Goal: Use online tool/utility

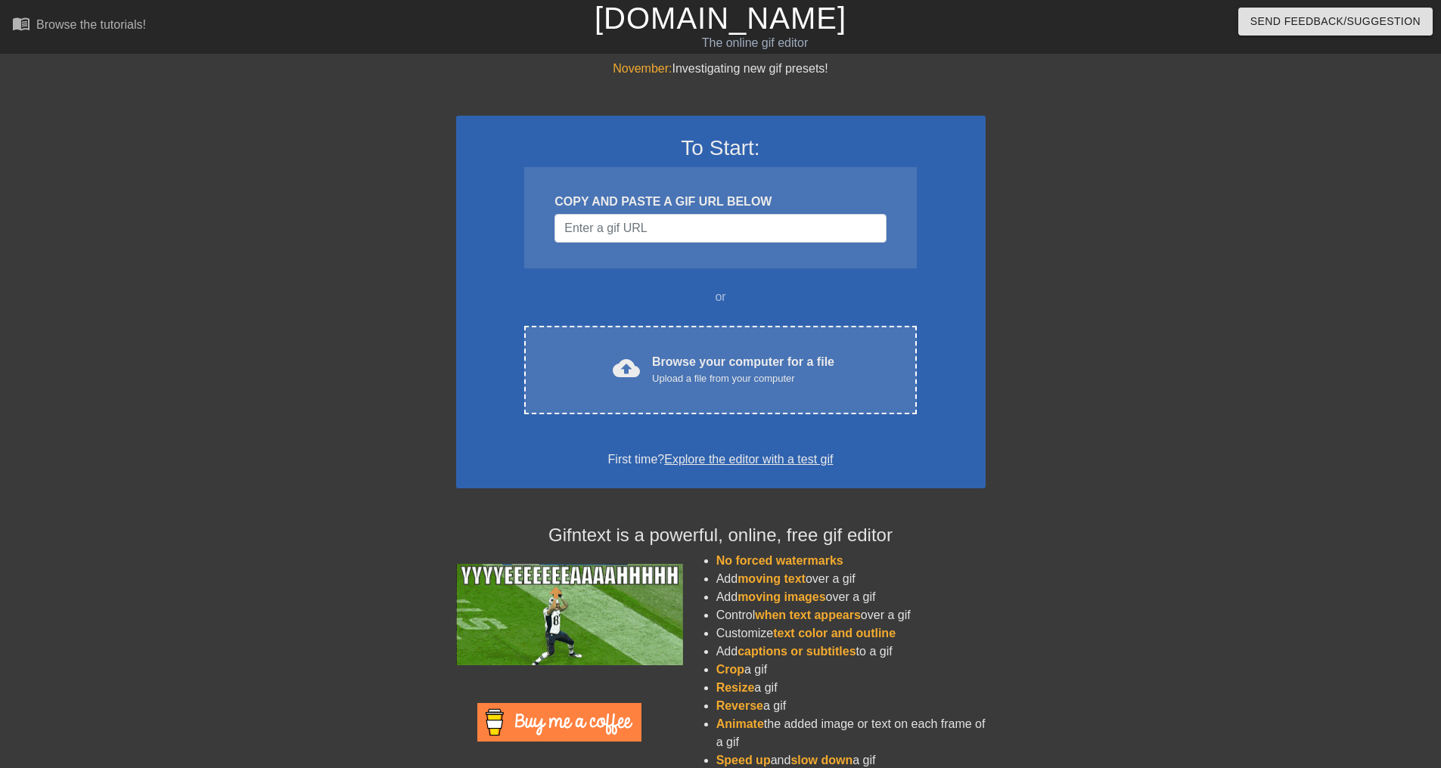
click at [600, 230] on input "Username" at bounding box center [719, 228] width 331 height 29
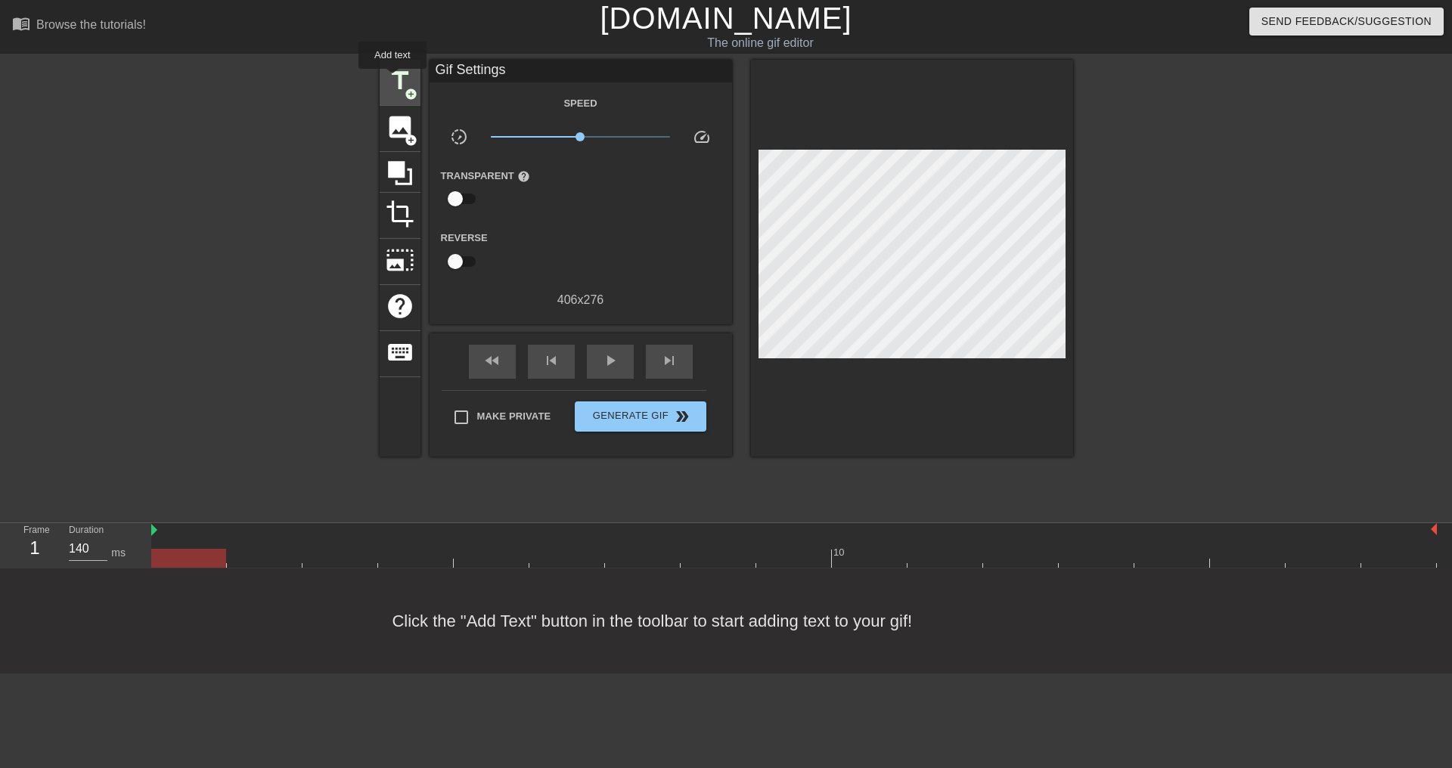
click at [392, 79] on span "title" at bounding box center [400, 81] width 29 height 29
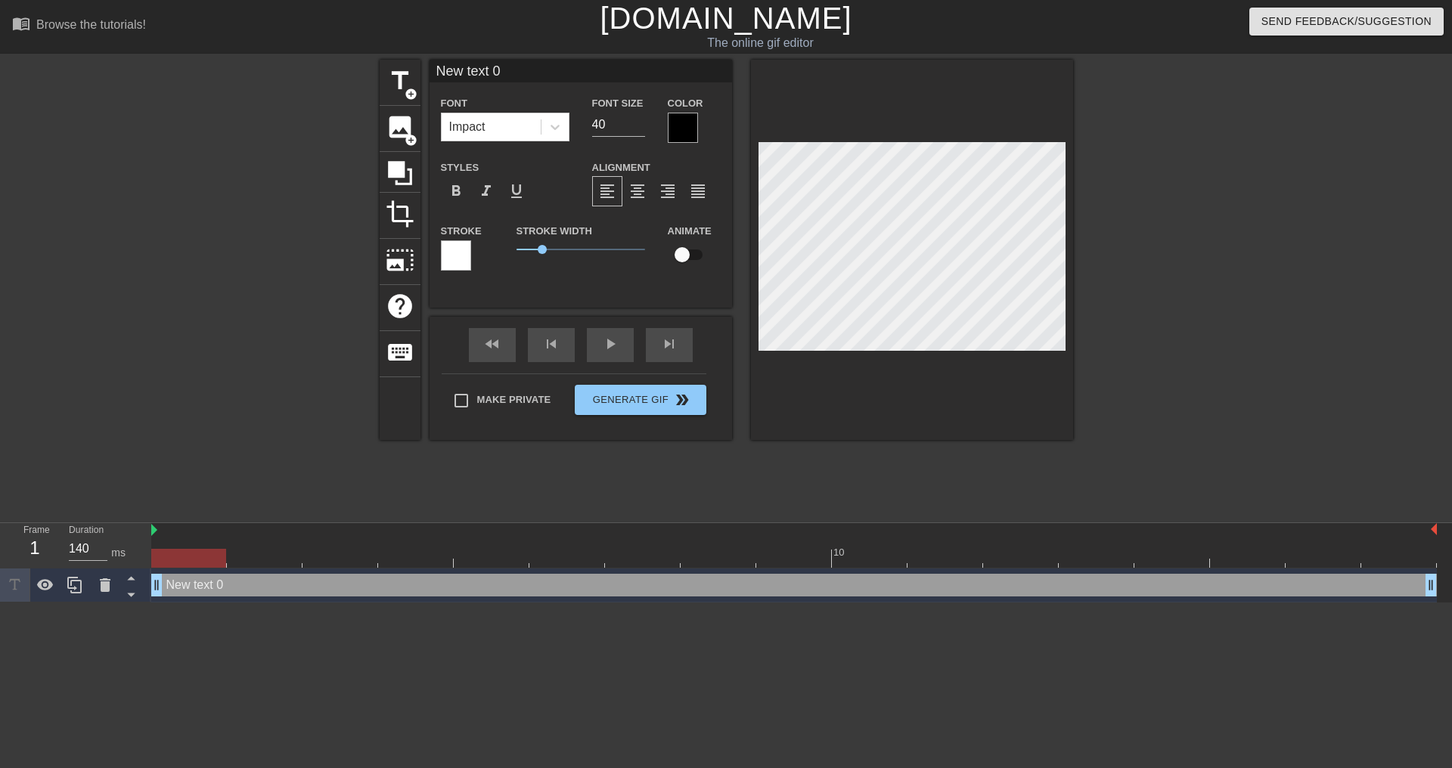
type input "y"
type textarea "y"
type input "Y"
type textarea "Y"
type input "Yo"
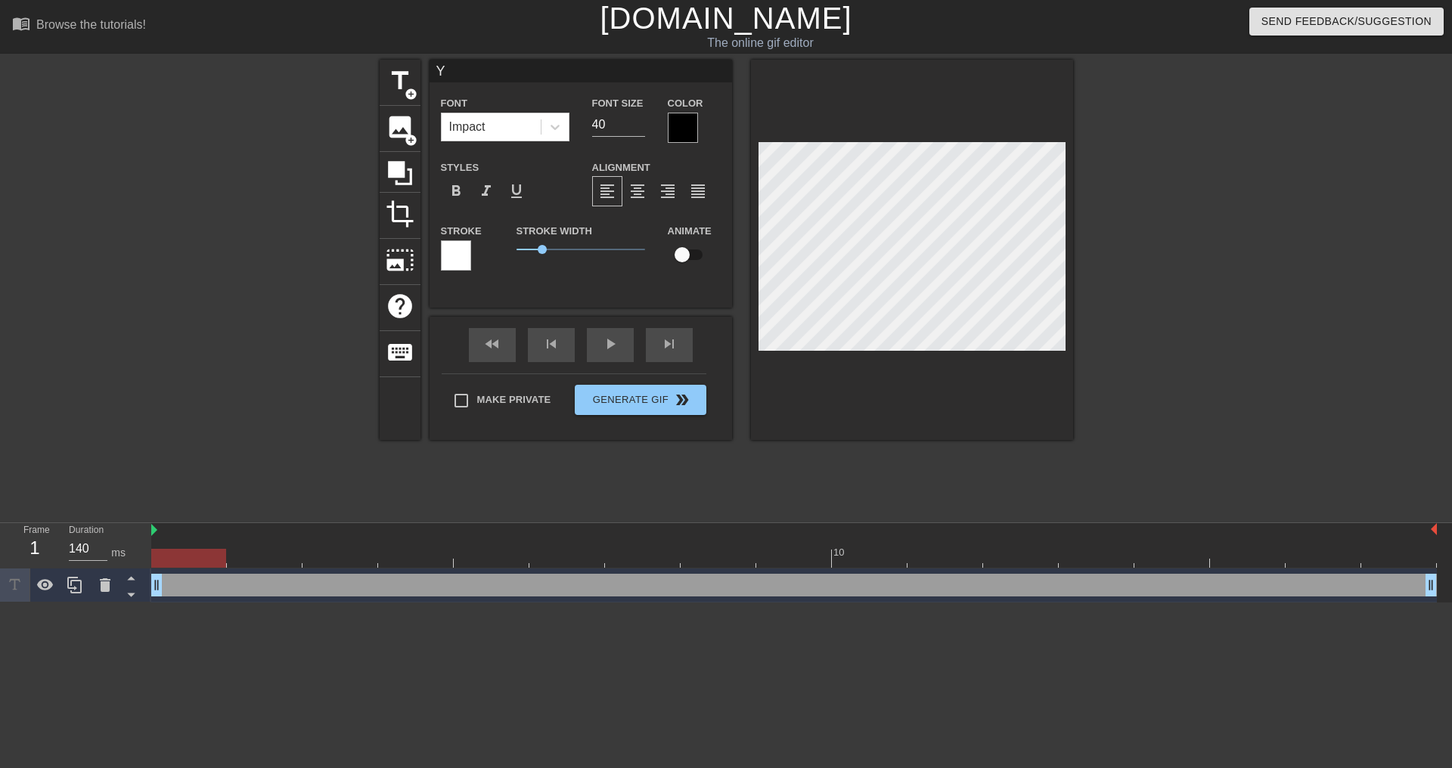
type textarea "Yo"
type input "You"
type textarea "You"
type input "You"
type textarea "You"
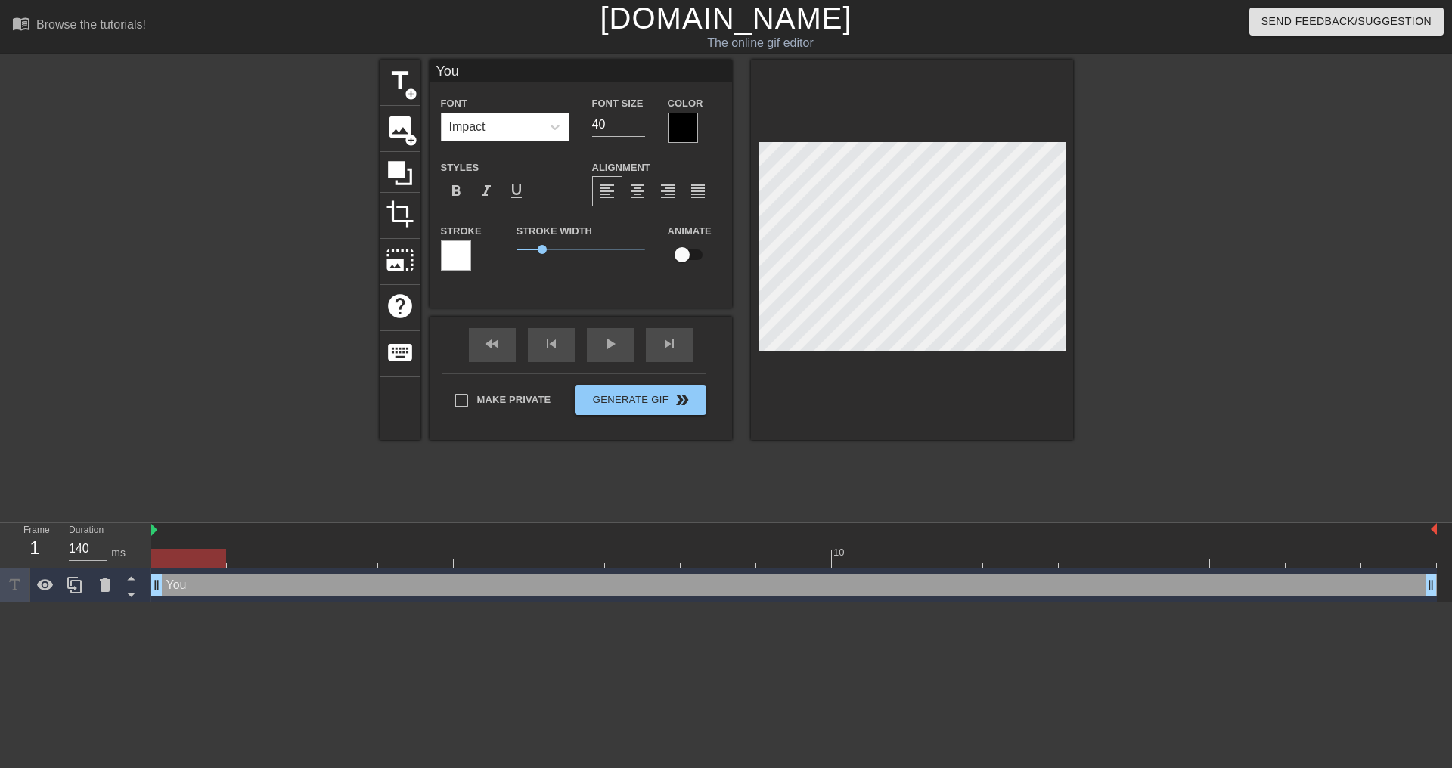
type input "You g"
type textarea "You g"
type input "You ge"
type textarea "You ge"
type input "You get"
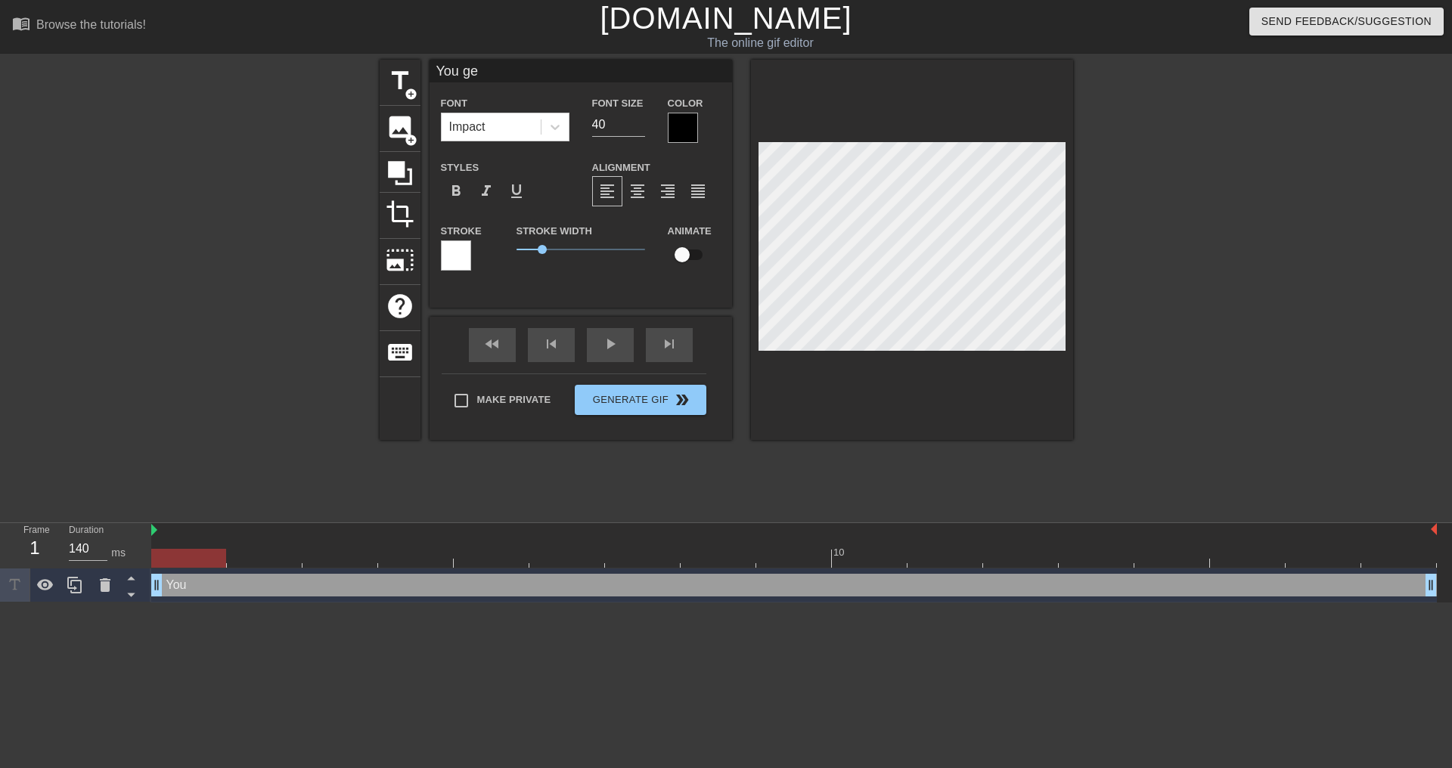
type textarea "You get"
type input "You get"
type textarea "You get"
type input "You get a"
type textarea "You get a"
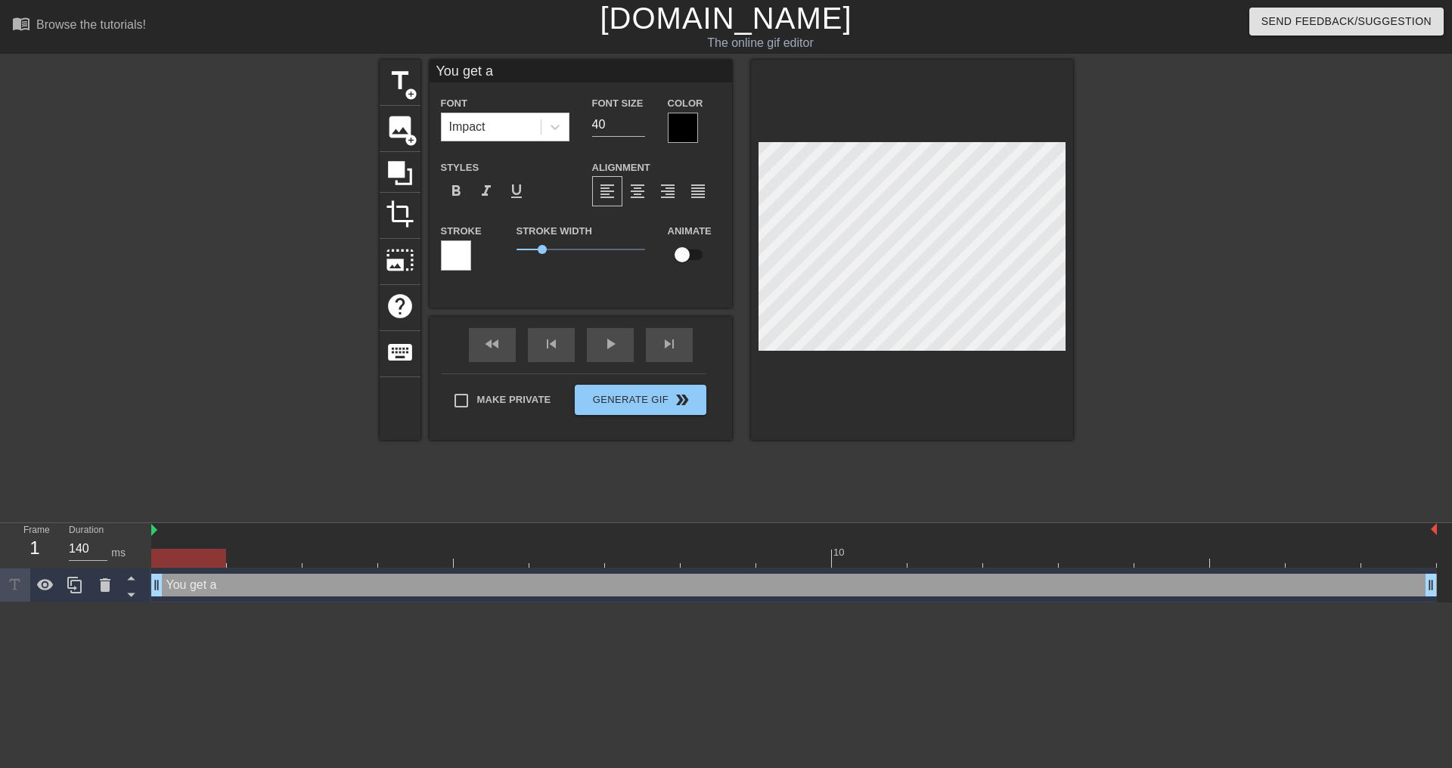
type input "You get a"
type textarea "You get a"
type input "You get a w"
type textarea "You get a w"
type input "You get a wi"
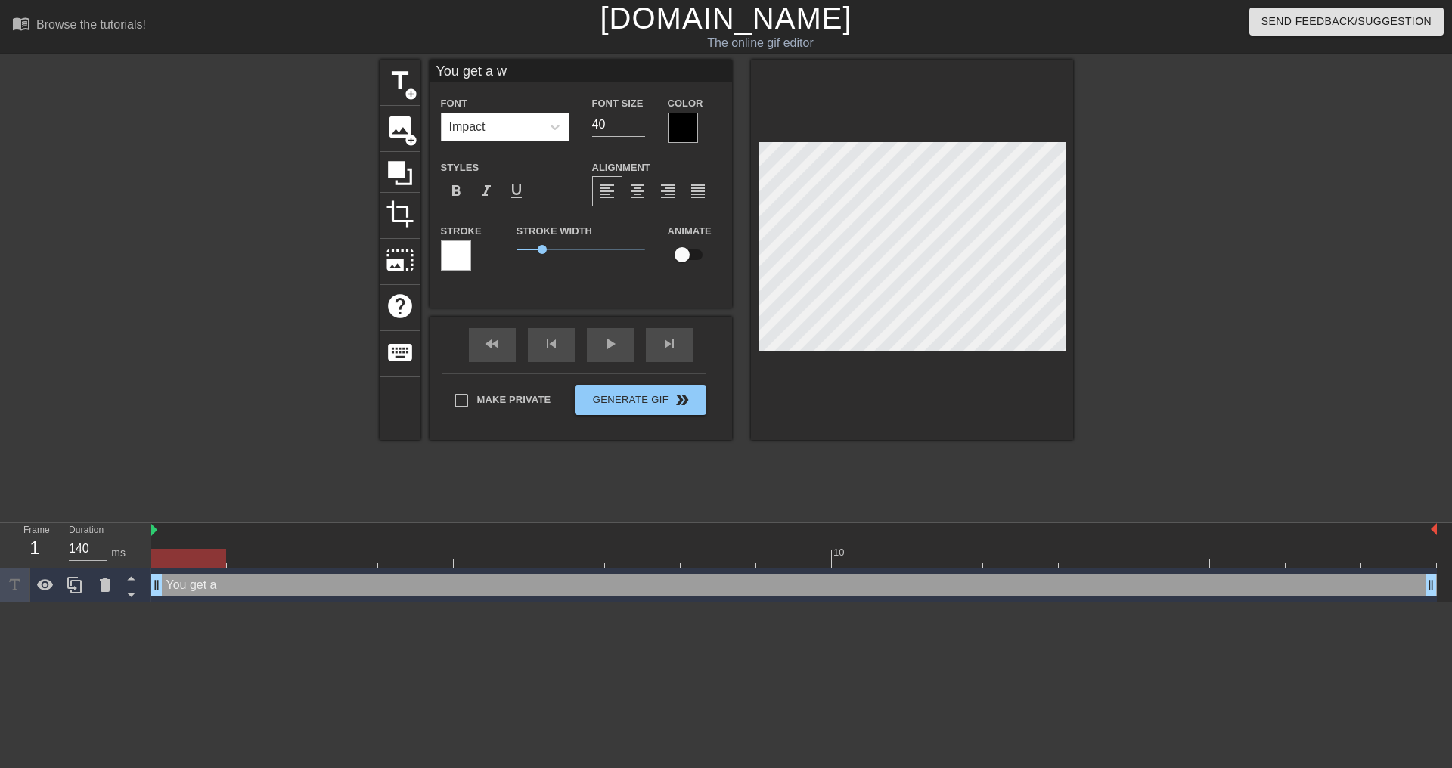
type textarea "You get a wi"
type input "You get a win"
type textarea "You get a win"
type input "You get a wind"
type textarea "You get a wind"
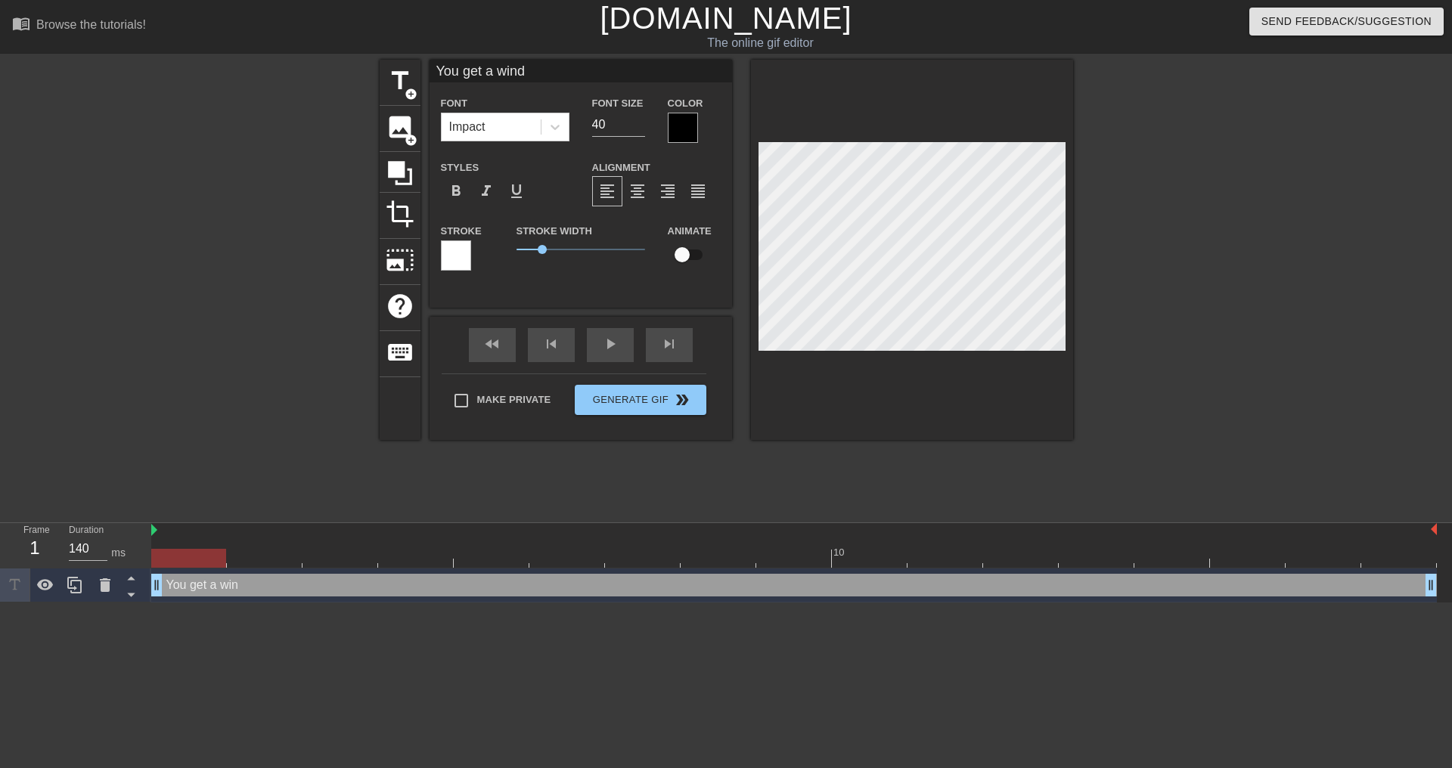
type input "You get a winds"
type textarea "You get a winds"
type input "You get a windsh"
type textarea "You get a windsh"
type input "You get a windshi"
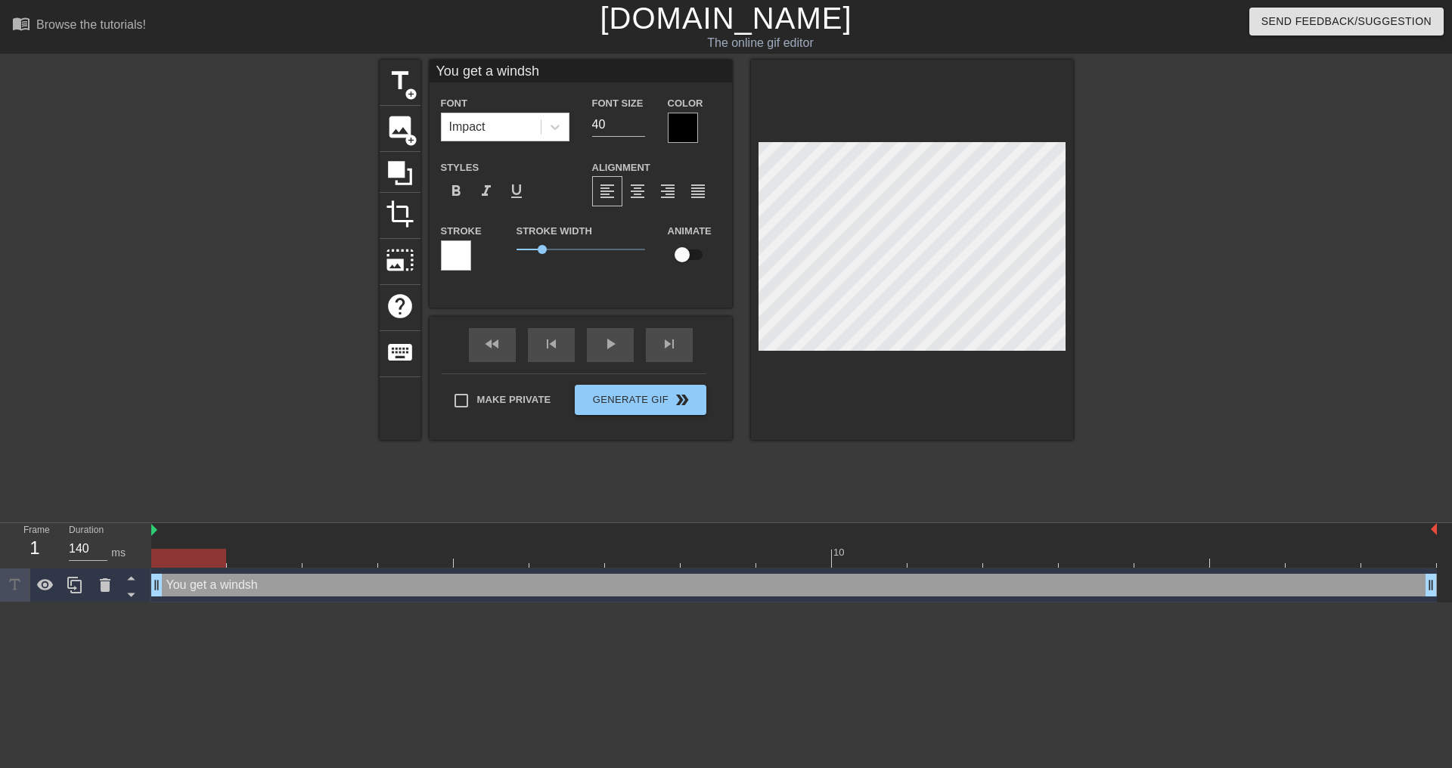
type textarea "You get a windshi"
type input "You get a windshie"
type textarea "You get a windshie"
type input "You get a windshiel"
type textarea "You get a windshiel"
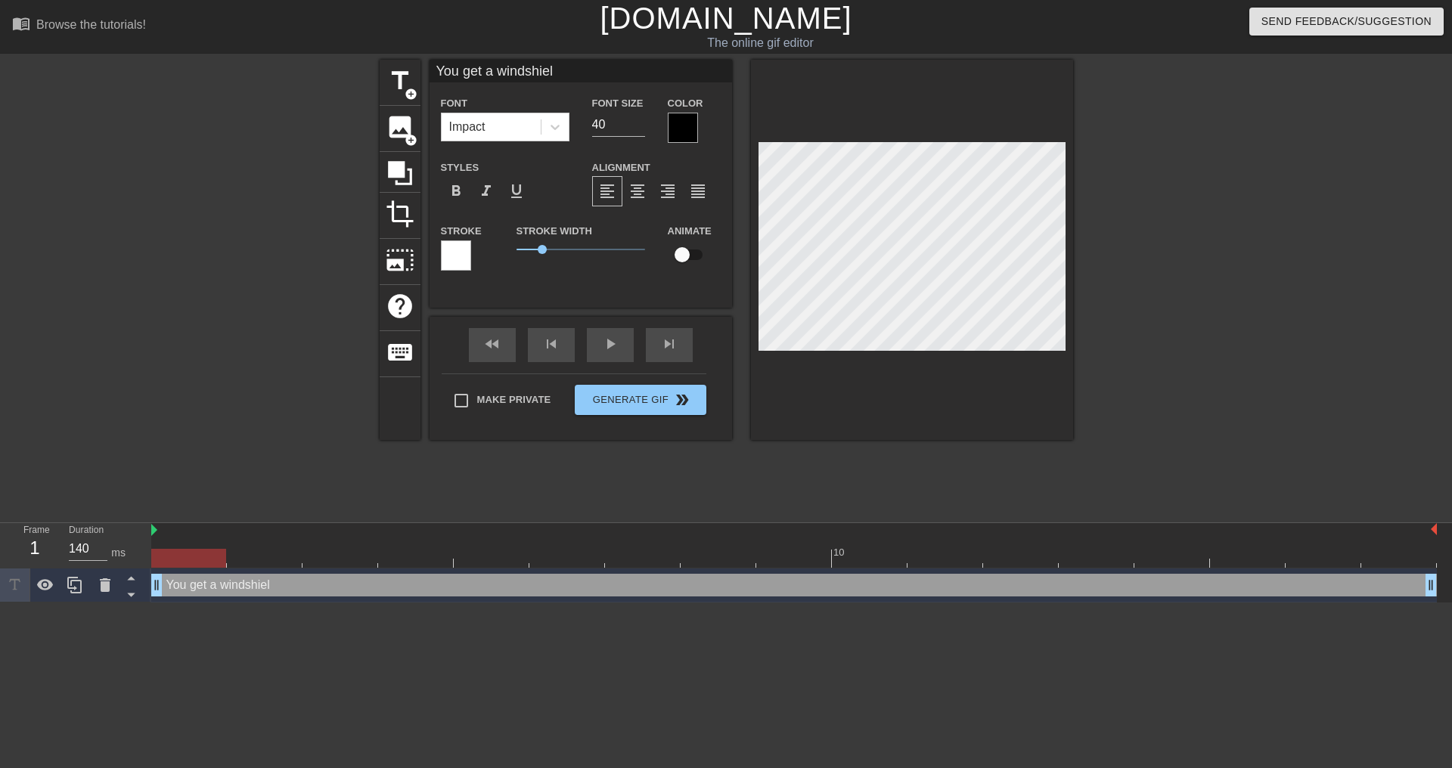
type input "You get a windshield"
type textarea "You get a windshield"
type input "You get a windshield"
type textarea "You get a windshield"
type input "You get a windshield i"
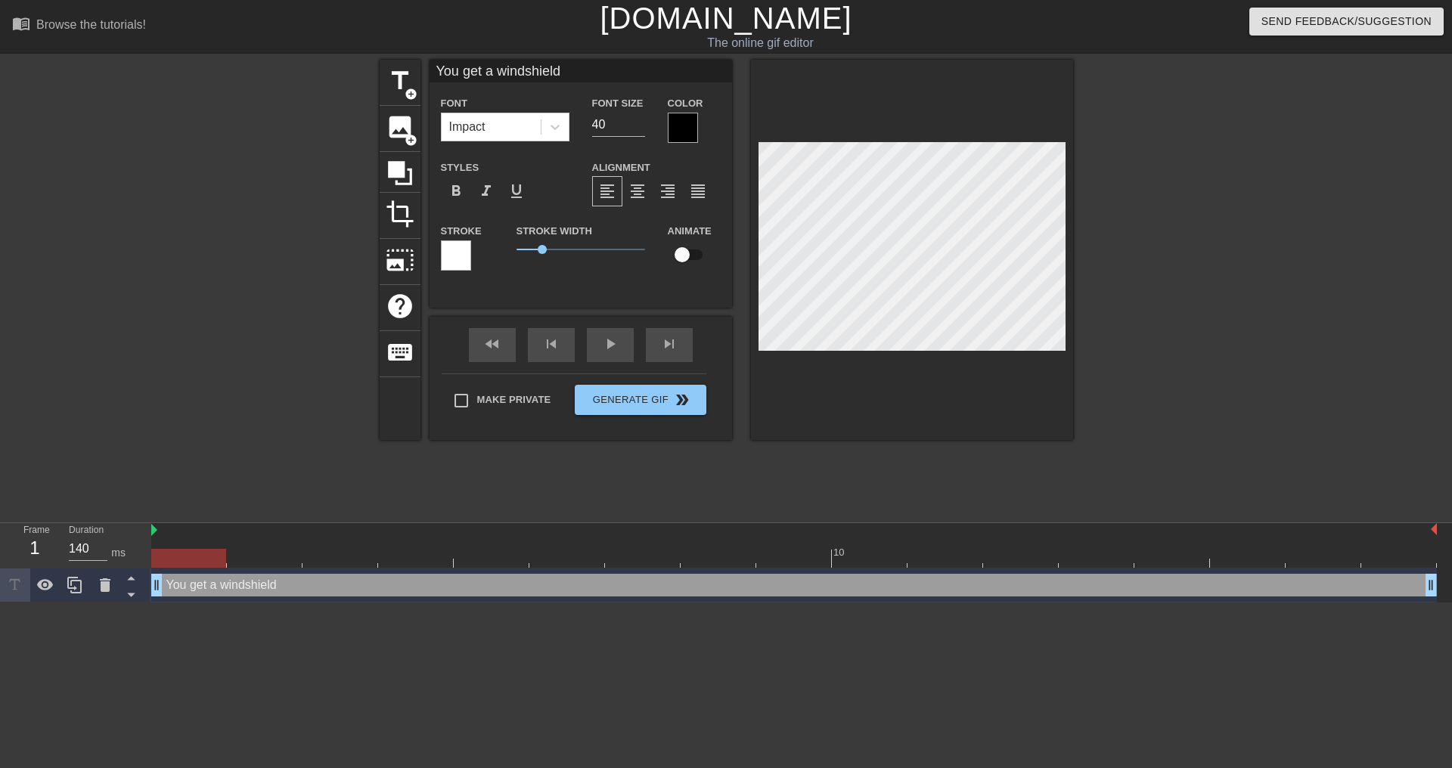
type textarea "You get a windshield i"
type input "You get a windshield in"
type textarea "You get a windshield in"
type input "You get a windshield ins"
type textarea "You get a windshield ins"
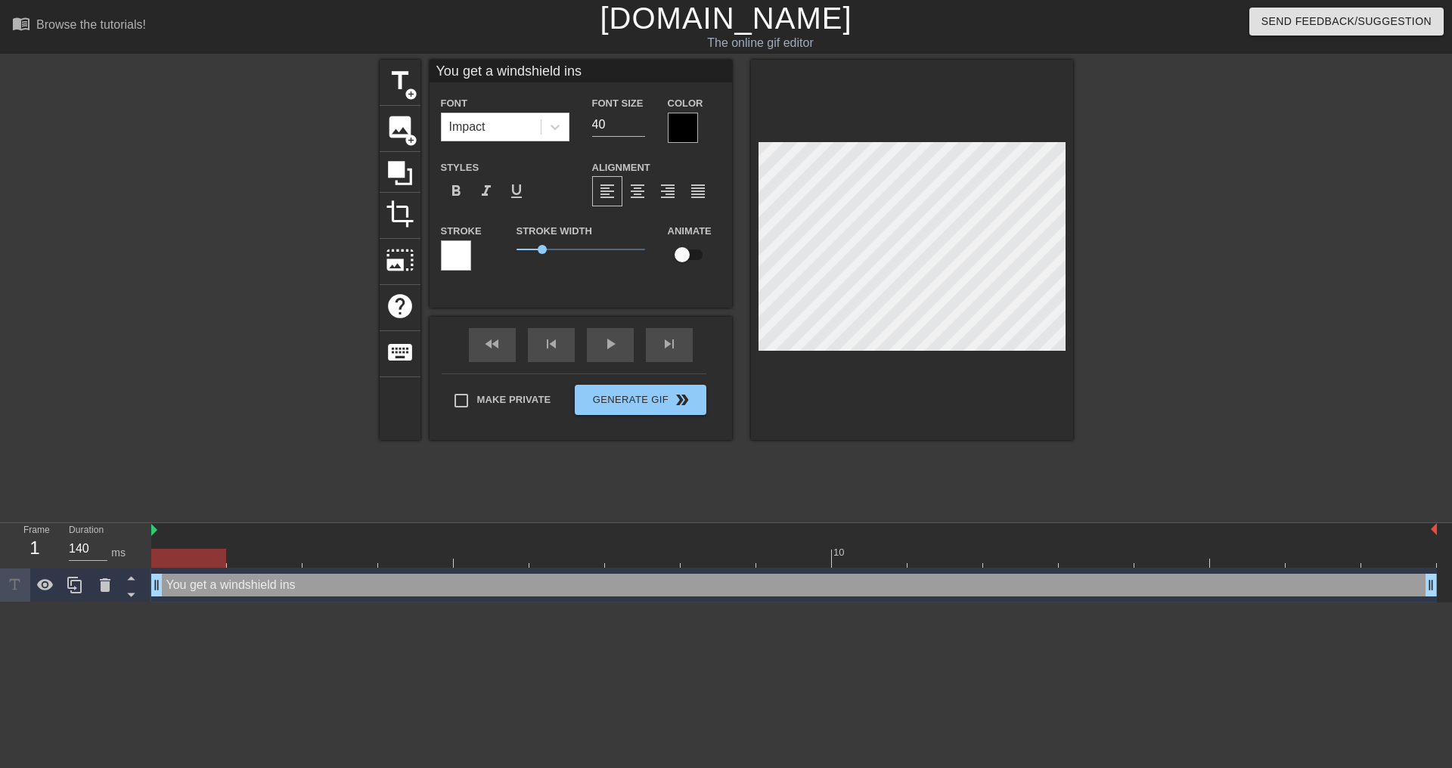
type input "You get a windshield insp"
type textarea "You get a windshield insp"
type input "You get a windshield inspe"
type textarea "You get a windshield inspe"
type input "You get a windshield inspec"
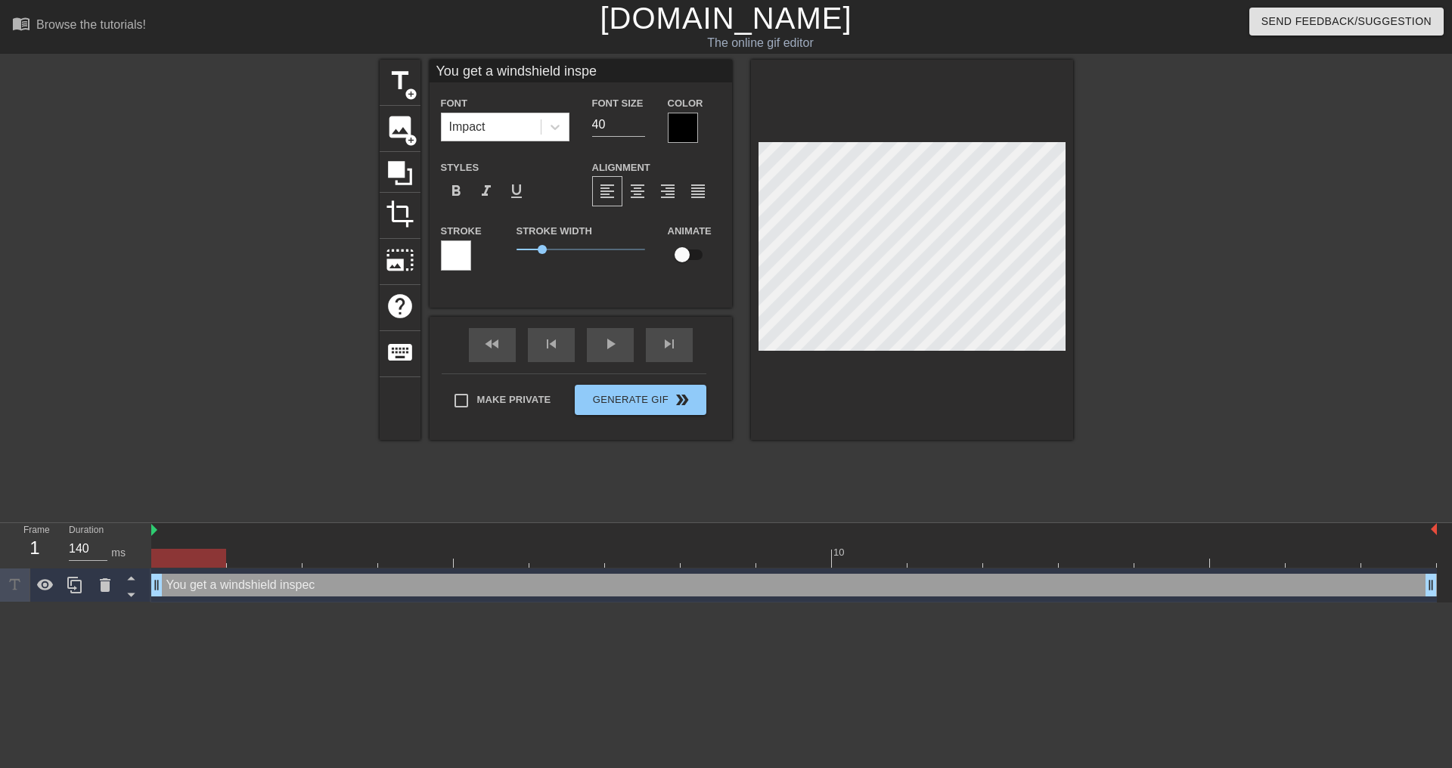
type textarea "You get a windshield inspec"
type input "You get a windshield inspect"
type textarea "You get a windshield inspect"
type input "You get a windshield inspecti"
type textarea "You get a windshield inspecti"
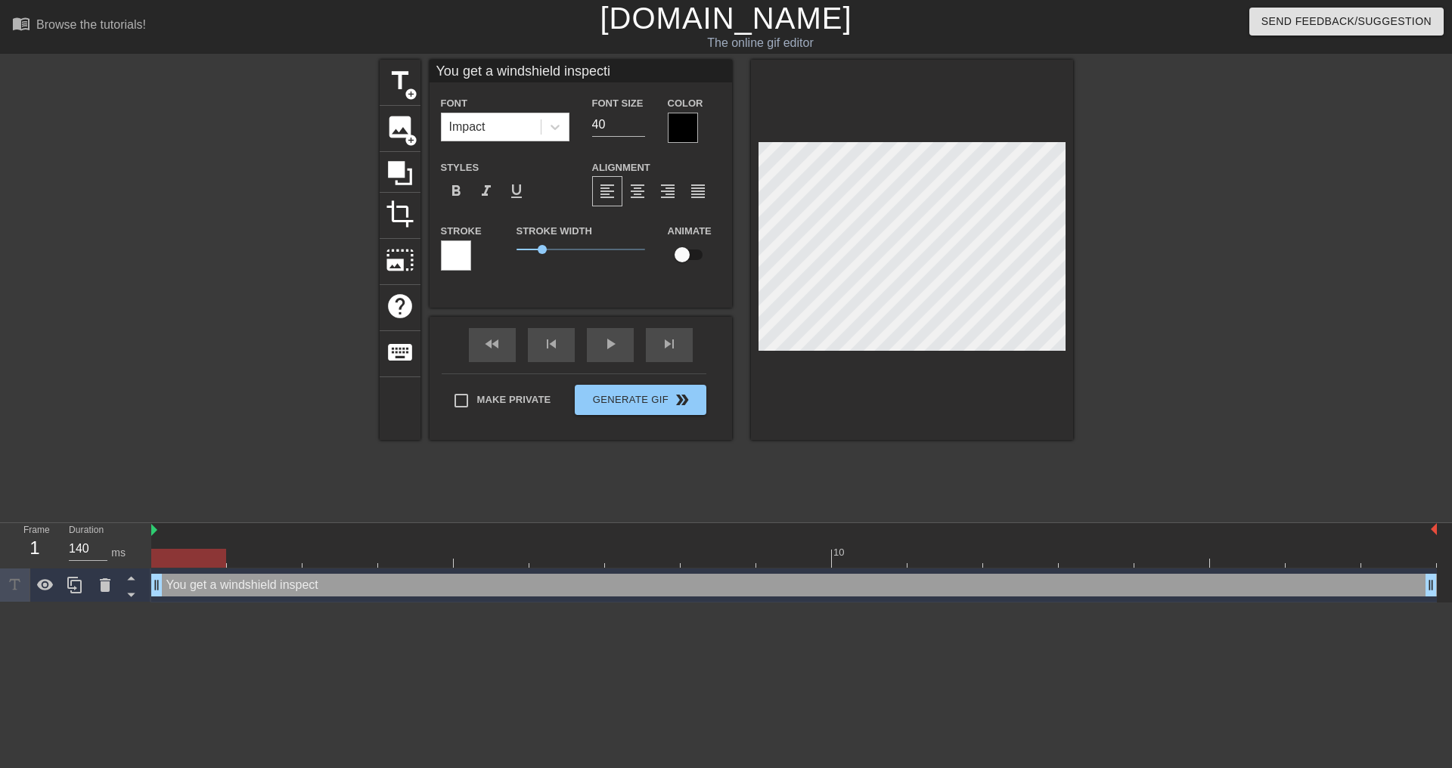
type input "You get a windshield inspectio"
type textarea "You get a windshield inspectio"
type input "You get a windshield inspection"
type textarea "You get a windshield inspection"
type input "You get a windshield inspection!"
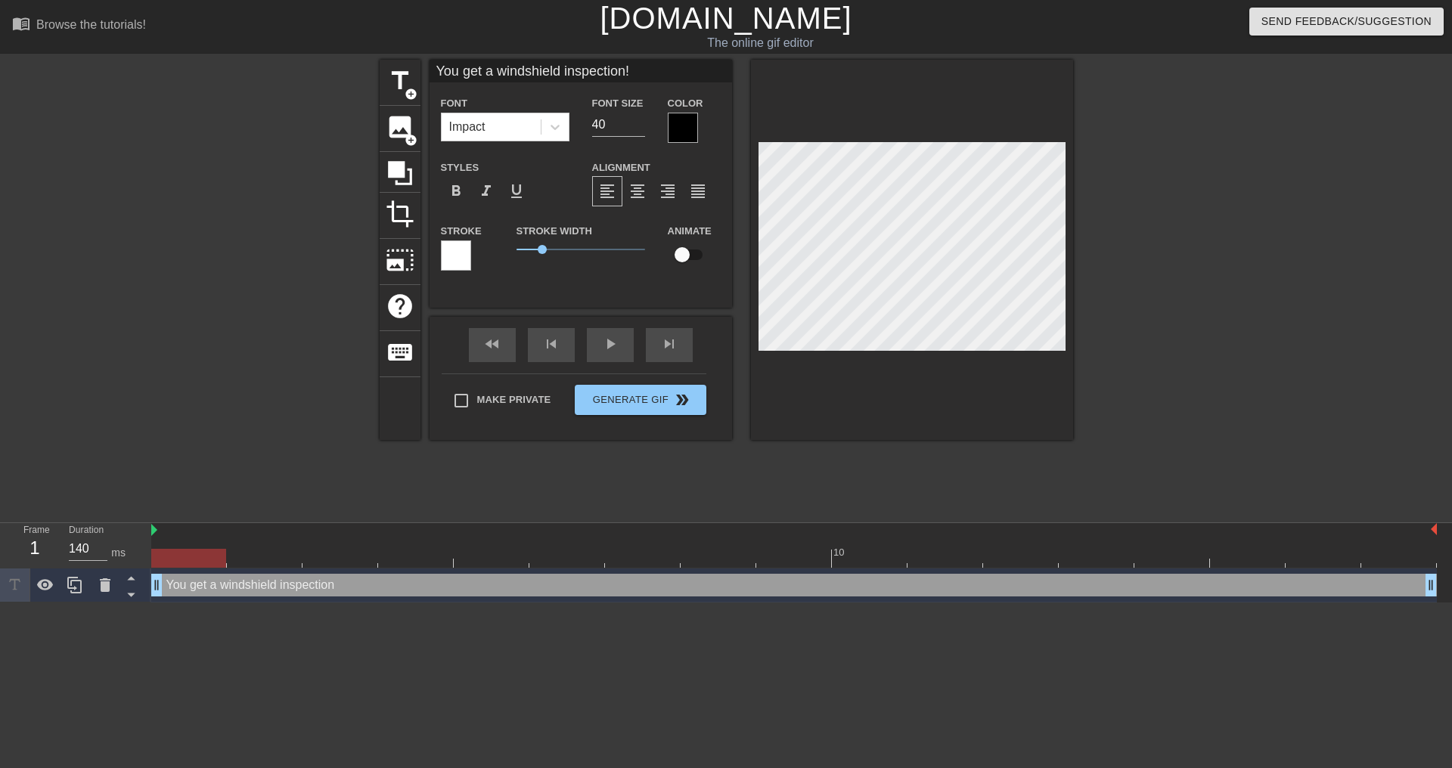
scroll to position [2, 11]
type textarea "You get a windshield inspection!"
drag, startPoint x: 595, startPoint y: 125, endPoint x: 584, endPoint y: 127, distance: 11.6
click at [584, 126] on div "Font Size 40" at bounding box center [619, 118] width 76 height 49
type input "2"
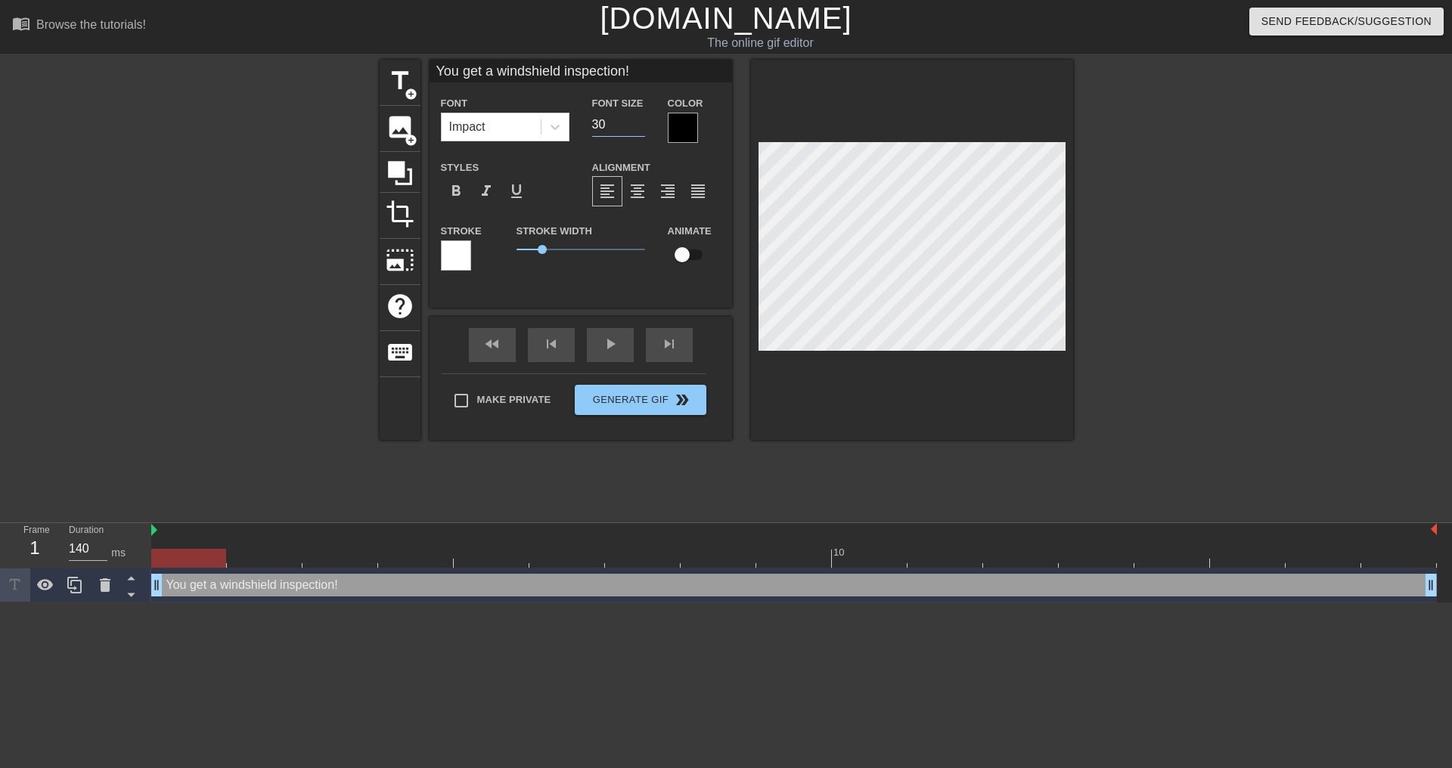
type input "30"
click at [688, 134] on div at bounding box center [683, 128] width 30 height 30
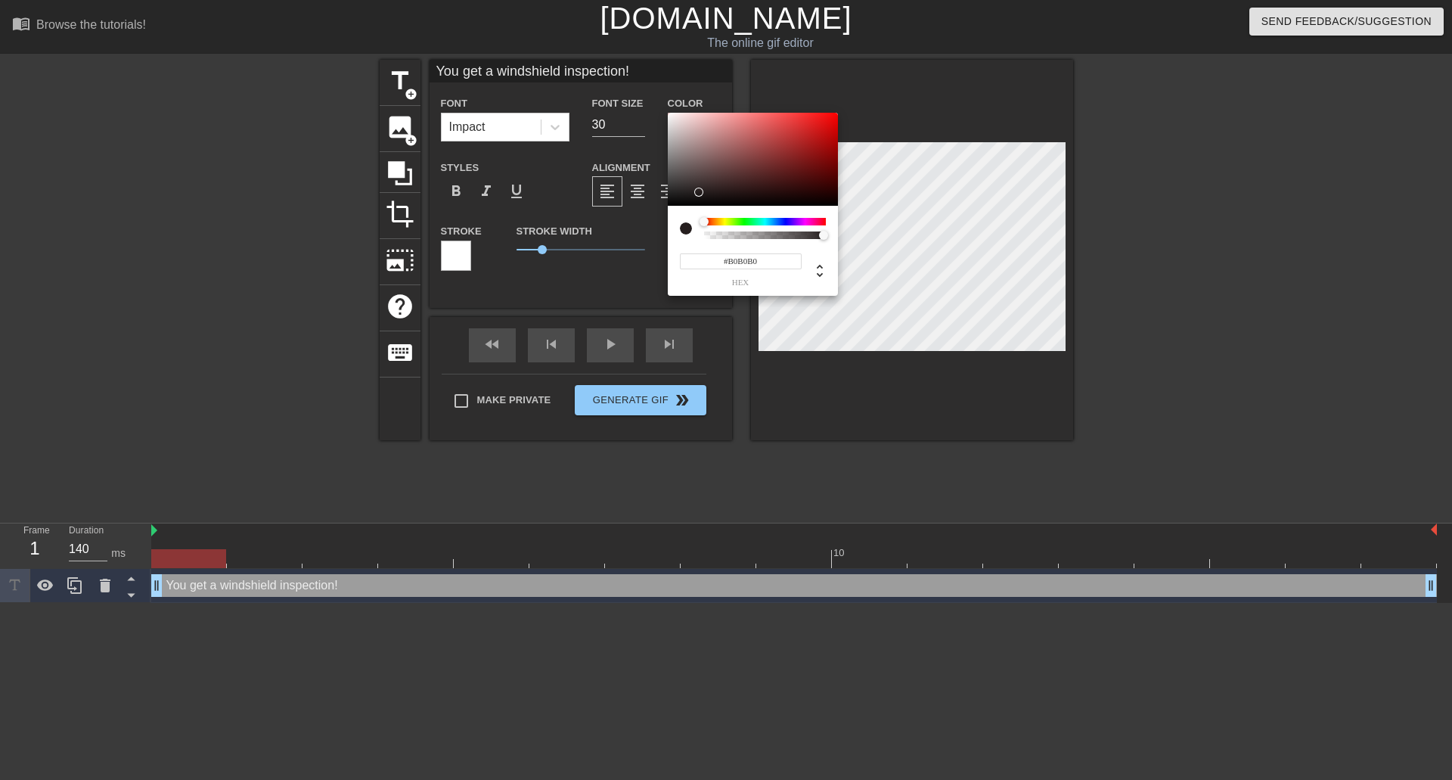
type input "#FFFFFF"
drag, startPoint x: 697, startPoint y: 192, endPoint x: 633, endPoint y: 78, distance: 131.0
click at [633, 78] on div "#FFFFFF hex" at bounding box center [726, 390] width 1452 height 780
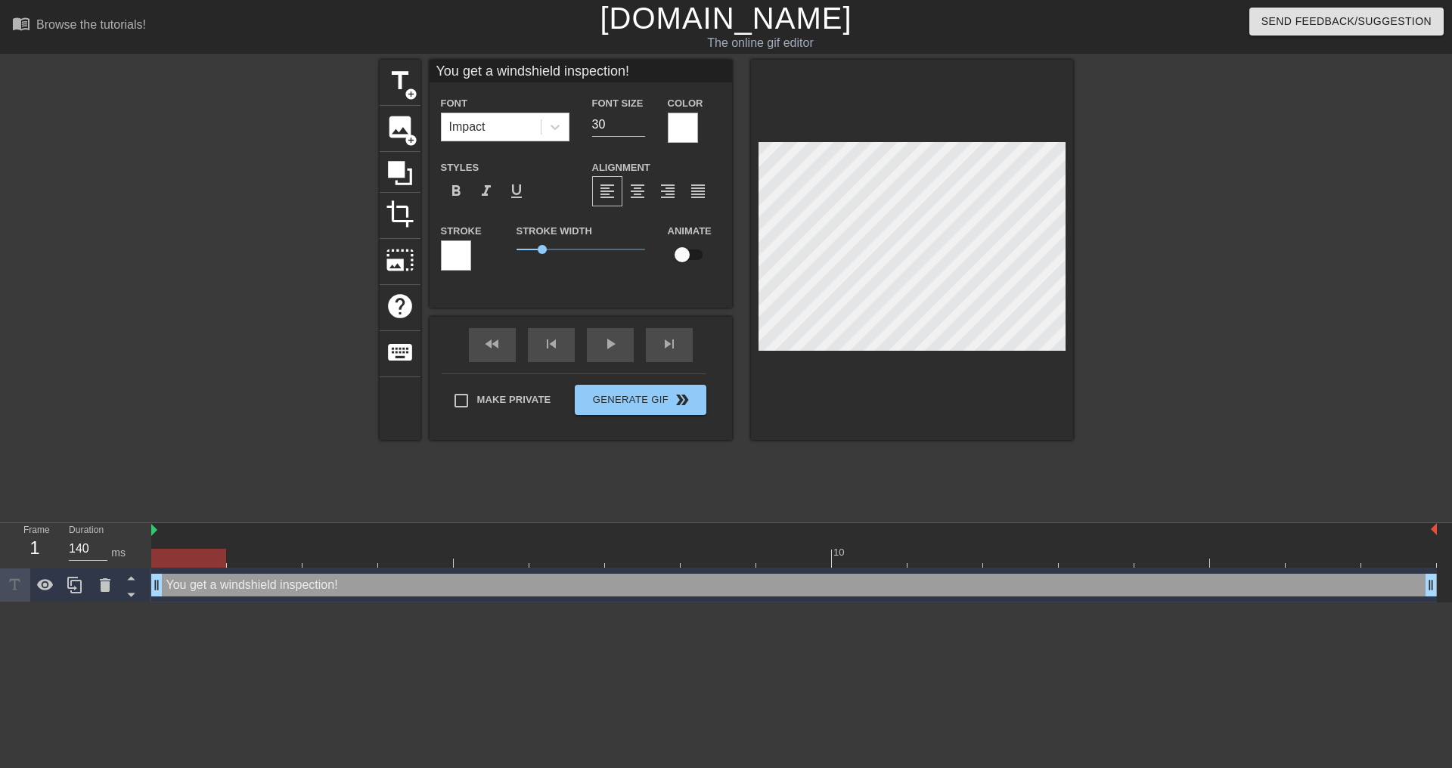
click at [459, 253] on div at bounding box center [456, 255] width 30 height 30
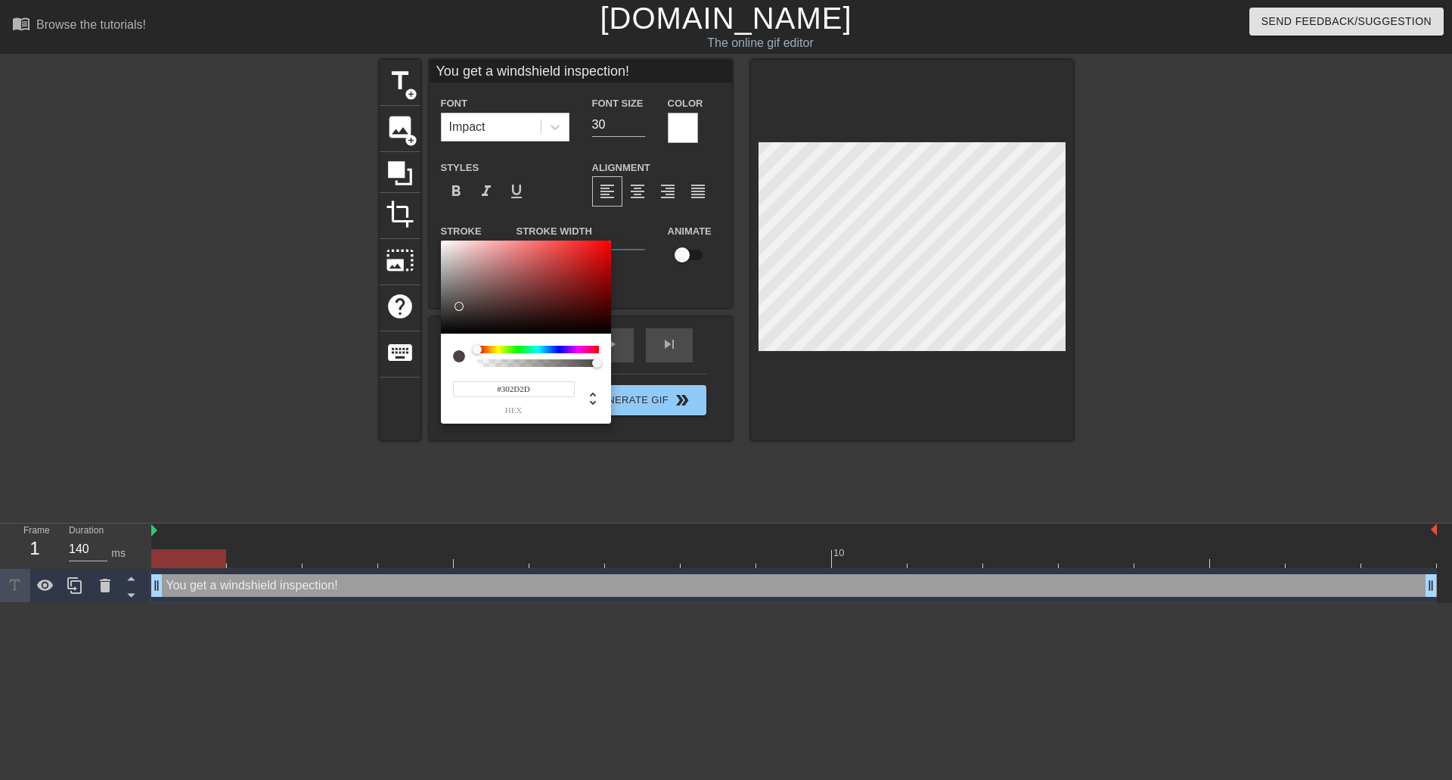
type input "#000000"
drag, startPoint x: 457, startPoint y: 306, endPoint x: 426, endPoint y: 359, distance: 61.3
click at [426, 359] on div "#000000 hex" at bounding box center [726, 390] width 1452 height 780
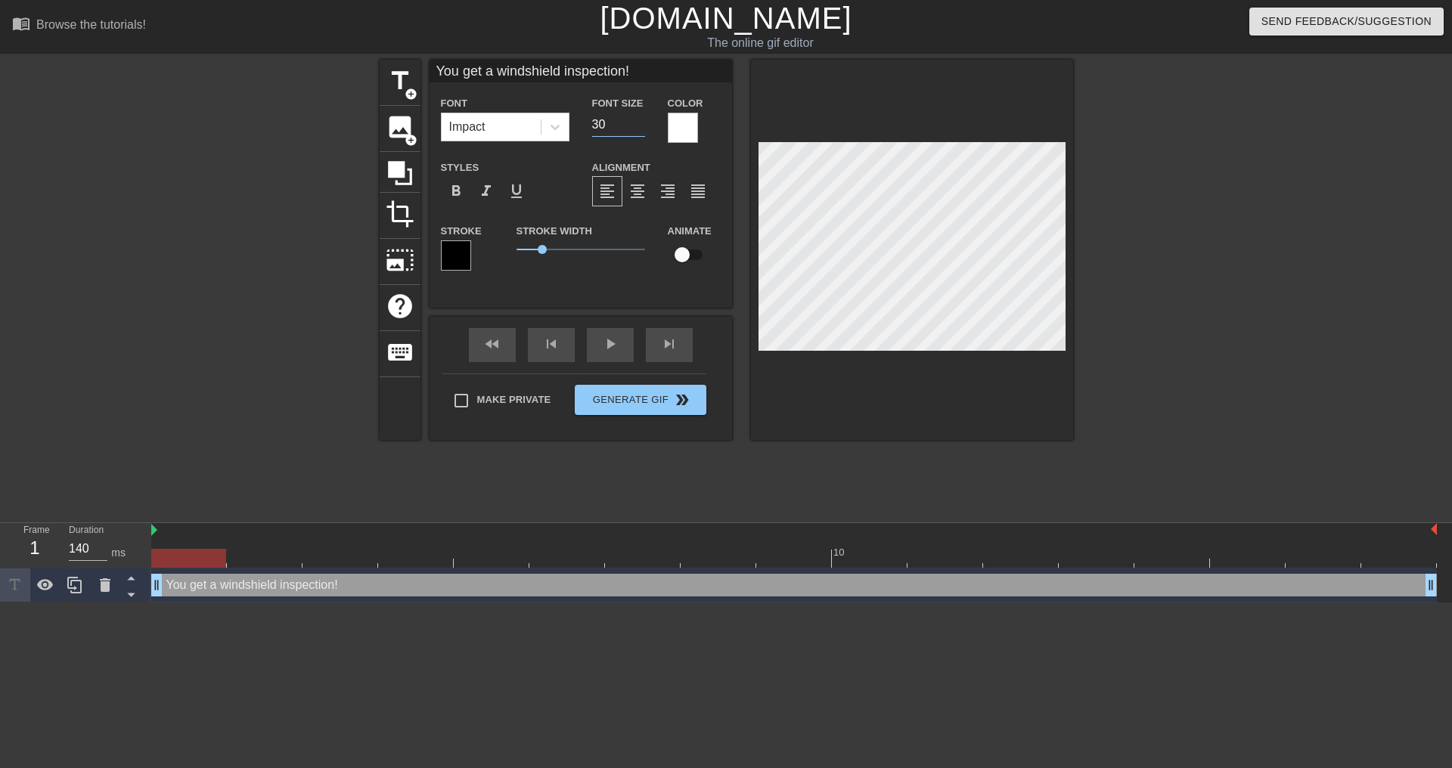
drag, startPoint x: 618, startPoint y: 125, endPoint x: 570, endPoint y: 127, distance: 47.7
click at [570, 127] on div "Font Impact Font Size 30 Color" at bounding box center [581, 118] width 302 height 49
type input "25"
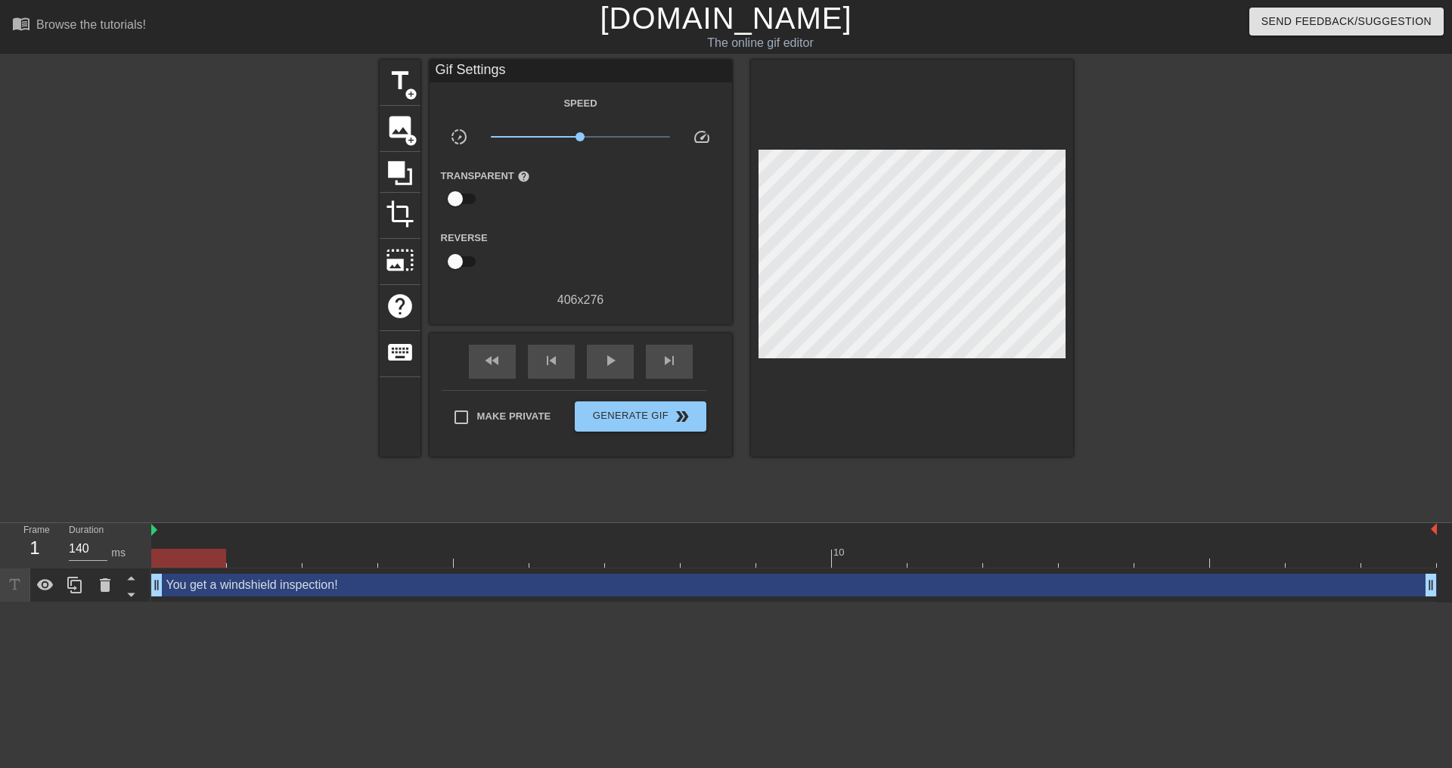
click at [294, 603] on html "menu_book Browse the tutorials! [DOMAIN_NAME] The online gif editor Send Feedba…" at bounding box center [726, 301] width 1452 height 603
click at [186, 543] on div at bounding box center [189, 547] width 76 height 19
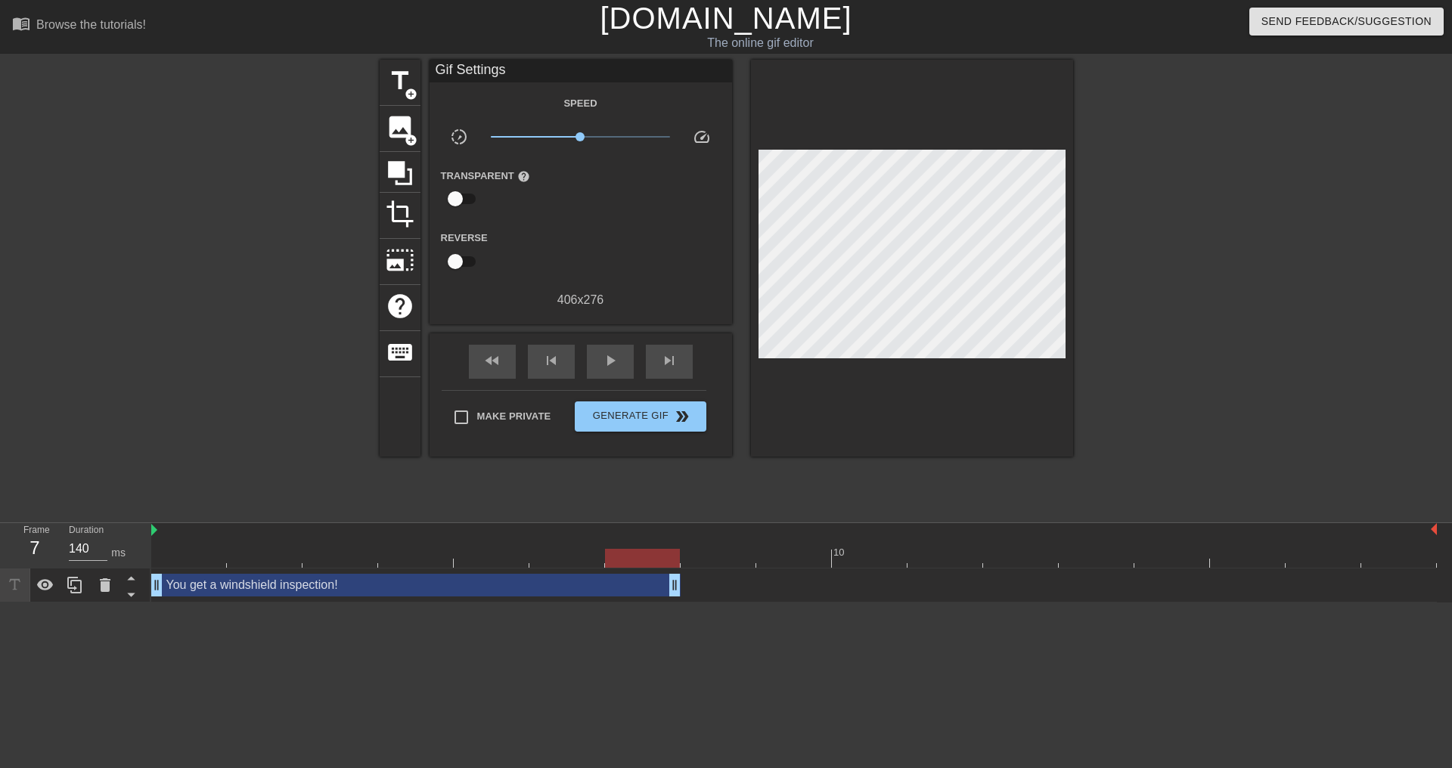
drag, startPoint x: 1428, startPoint y: 589, endPoint x: 676, endPoint y: 574, distance: 752.5
click at [612, 363] on span "play_arrow" at bounding box center [610, 361] width 18 height 18
click at [71, 583] on icon at bounding box center [74, 585] width 14 height 17
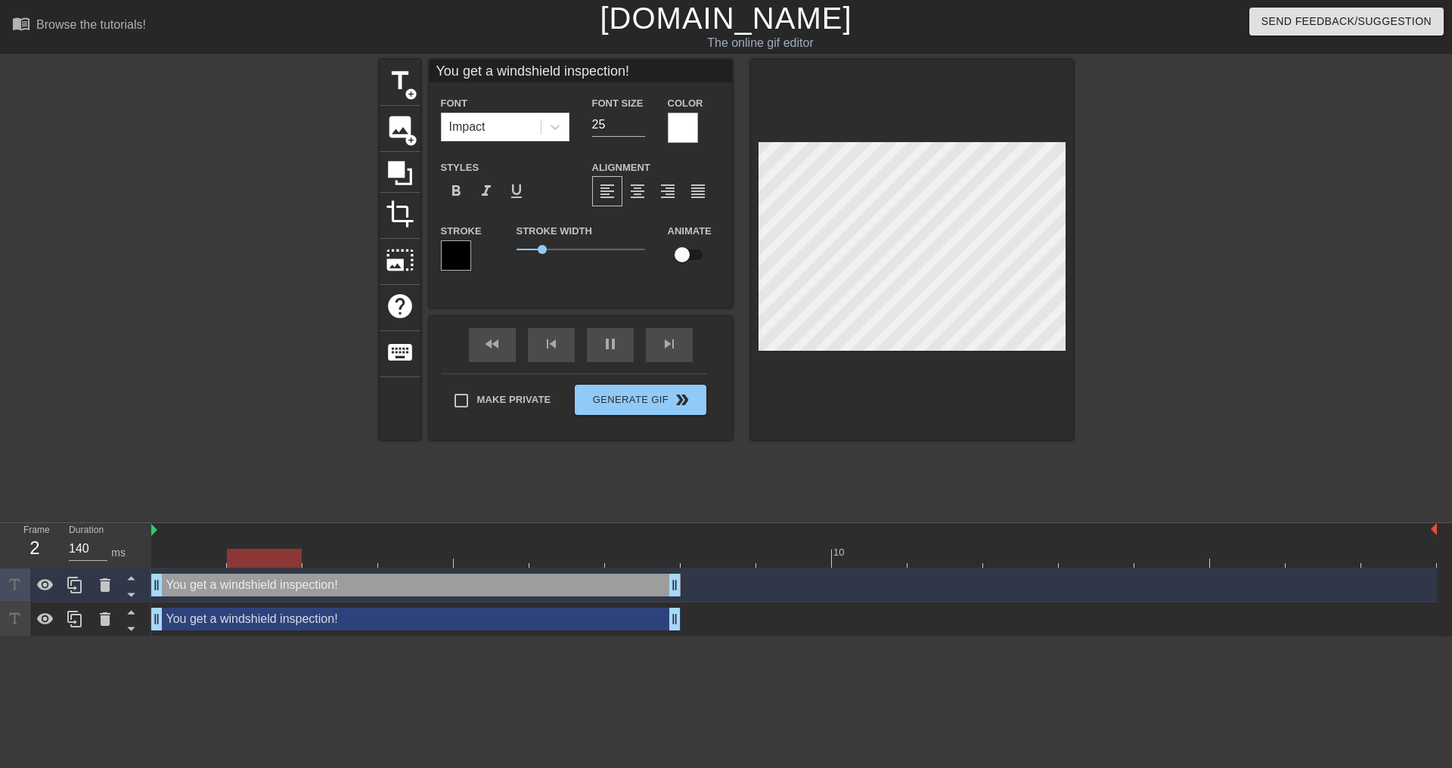
click at [200, 619] on div "You get a windshield inspection! drag_handle drag_handle" at bounding box center [415, 619] width 529 height 23
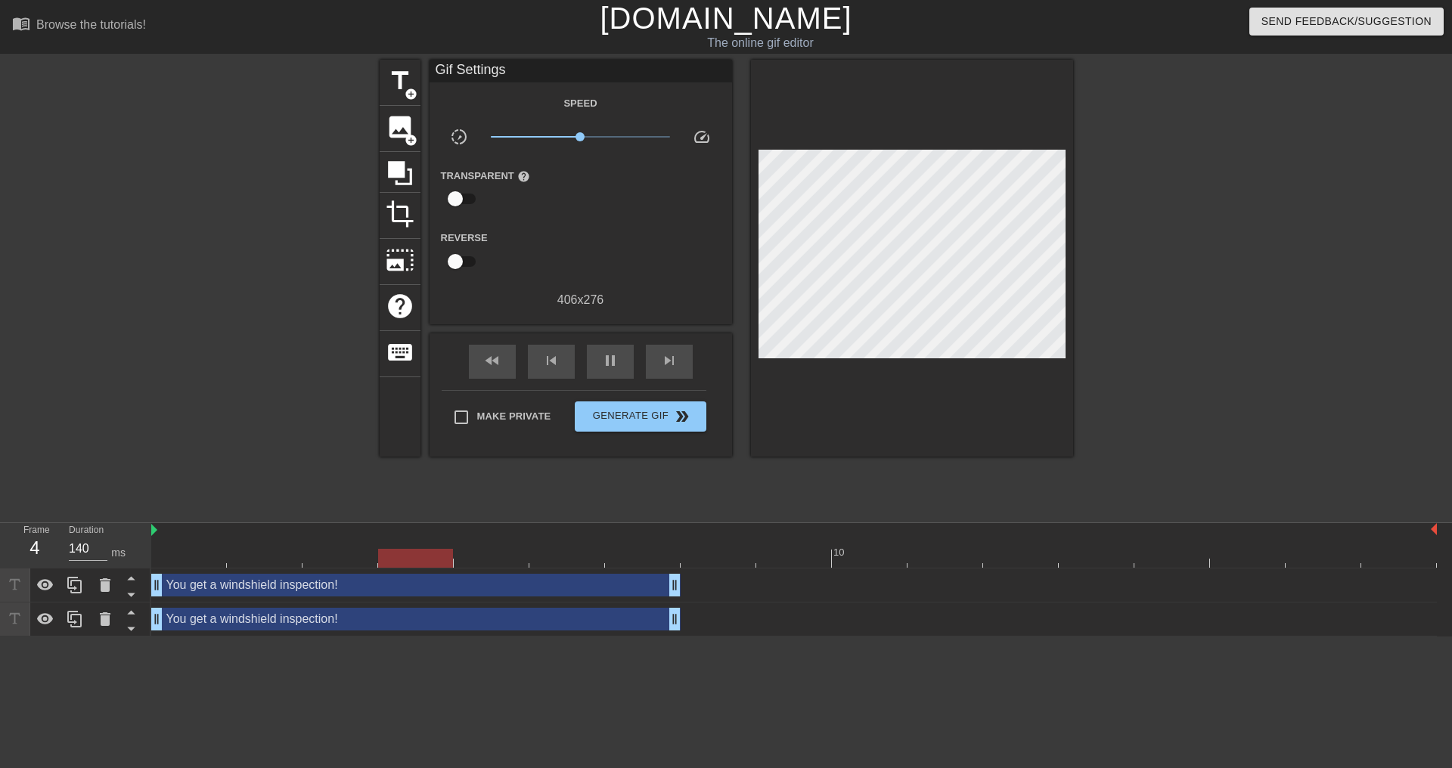
click at [243, 619] on div "You get a windshield inspection! drag_handle drag_handle" at bounding box center [415, 619] width 529 height 23
click at [617, 356] on span "pause" at bounding box center [610, 361] width 18 height 18
drag, startPoint x: 606, startPoint y: 563, endPoint x: 180, endPoint y: 572, distance: 426.6
click at [180, 572] on div "10 You get a windshield inspection! drag_handle drag_handle You get a windshiel…" at bounding box center [801, 579] width 1301 height 113
click at [205, 628] on div "You get a windshield inspection! drag_handle drag_handle" at bounding box center [415, 619] width 529 height 23
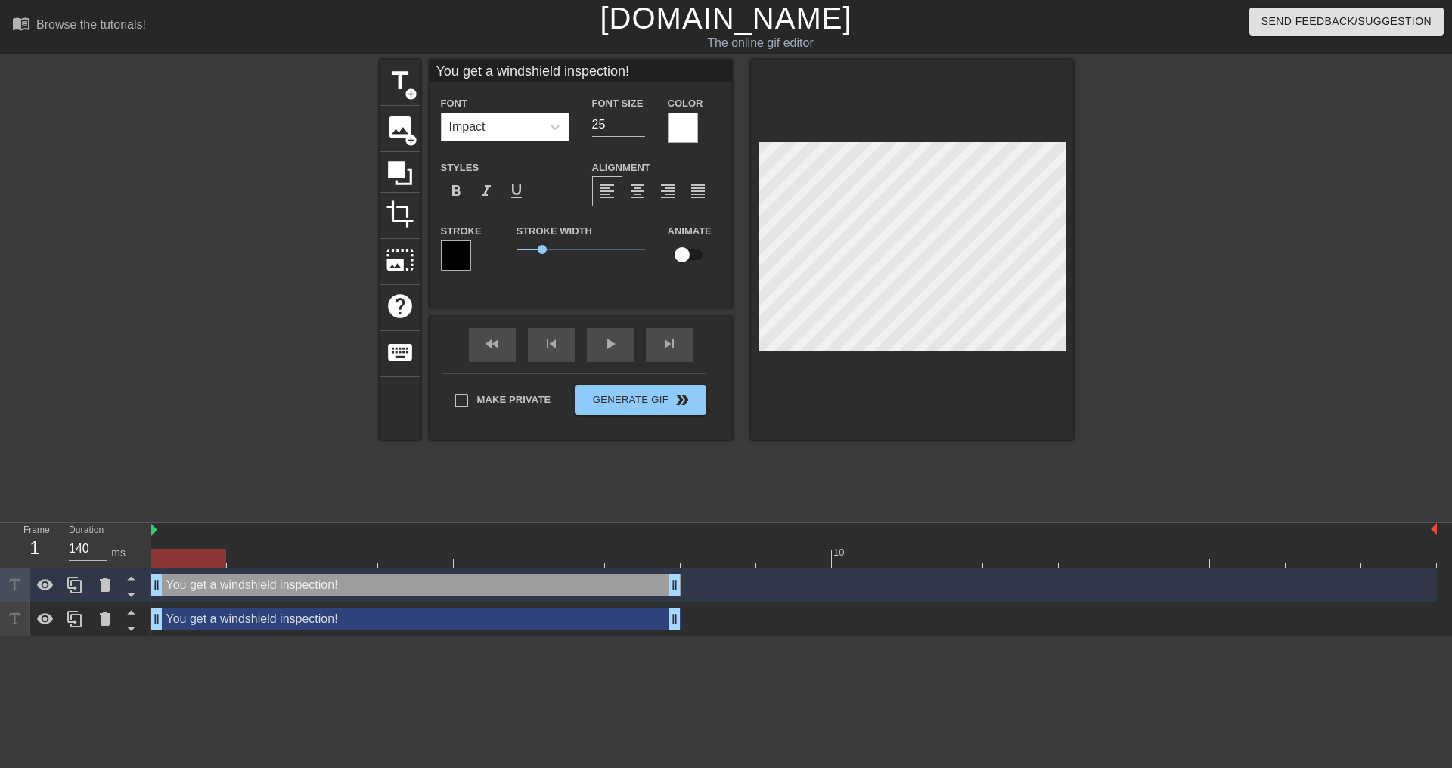
scroll to position [2, 3]
type input "AYou get a windshield inspection!"
type textarea "AYou get a windshield inspection!"
type input "AnYou get a windshield inspection!"
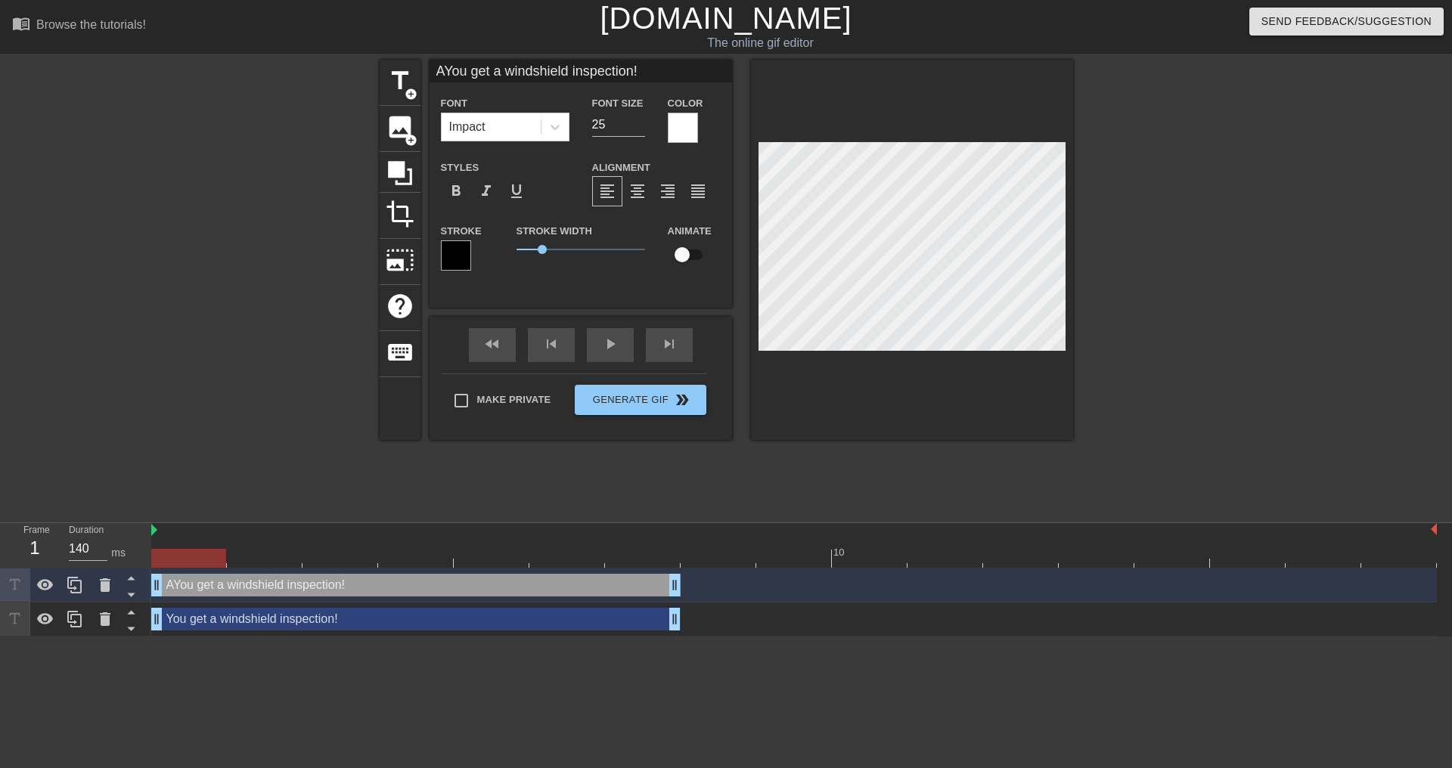
type textarea "AnYou get a windshield inspection!"
type input "AndYou get a windshield inspection!"
type textarea "AndYou get a windshield inspection!"
type input "And You get a windshield inspection!"
type textarea "And You get a windshield inspection!"
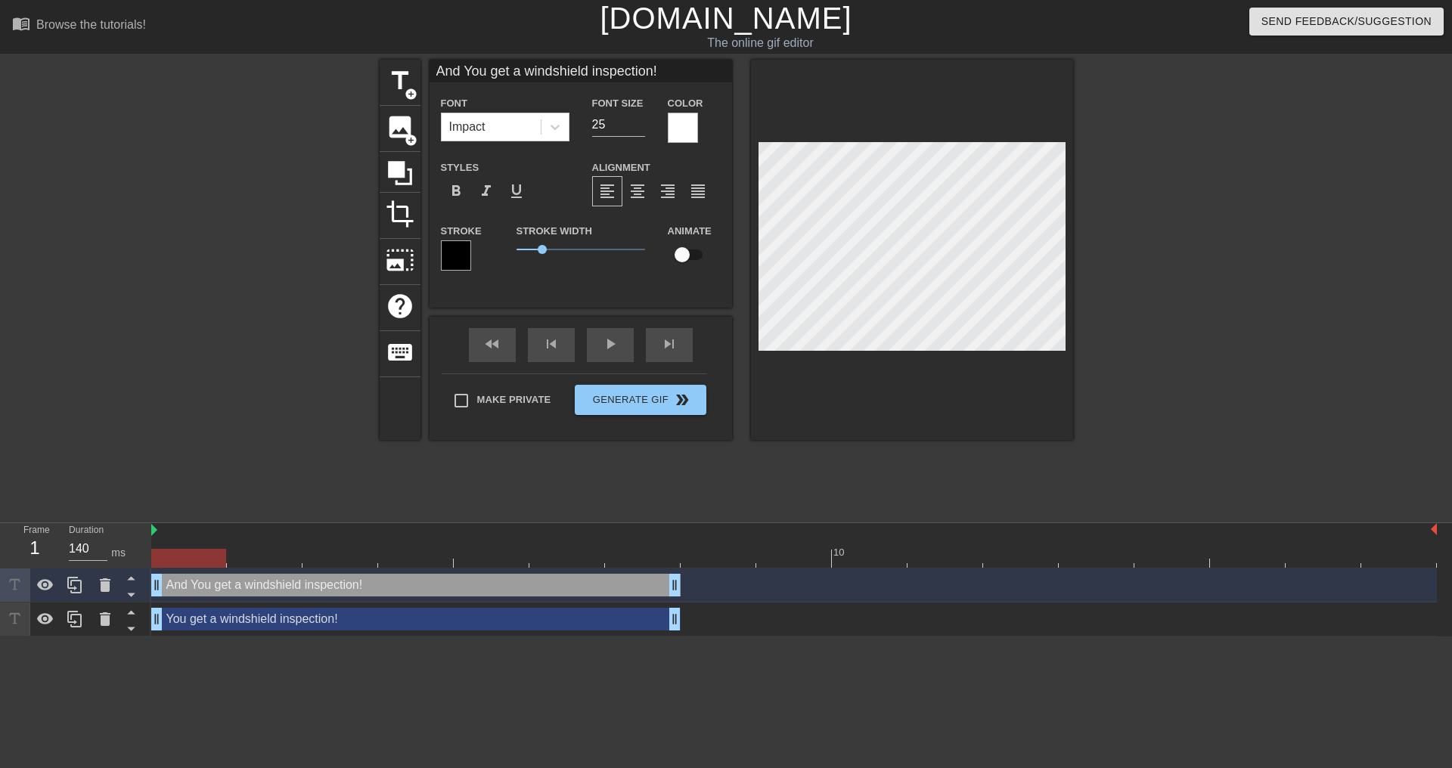
type input "And ou get a windshield inspection!"
type textarea "And ou get a windshield inspection!"
type input "And you get a windshield inspection!"
type textarea "And you get a windshield inspection!"
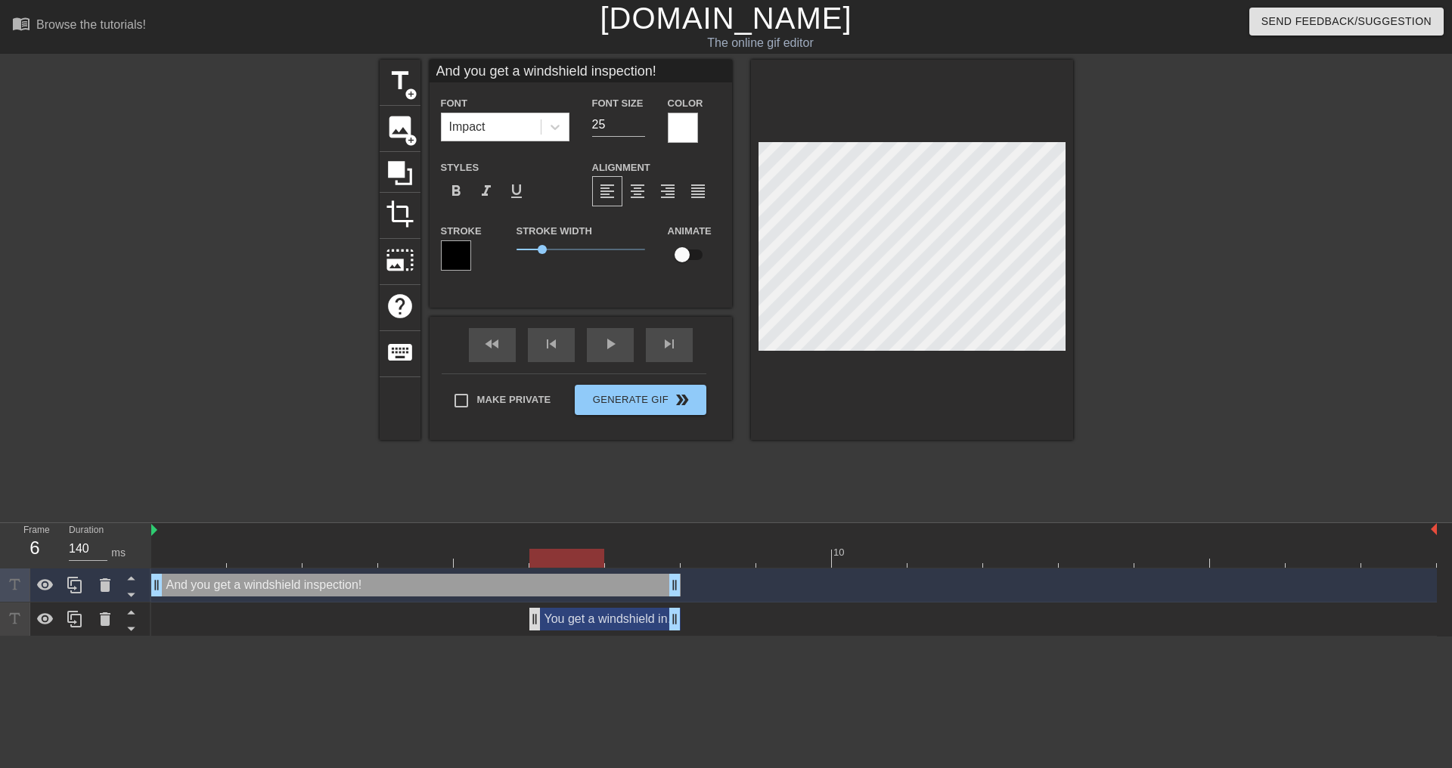
drag, startPoint x: 159, startPoint y: 622, endPoint x: 537, endPoint y: 620, distance: 378.1
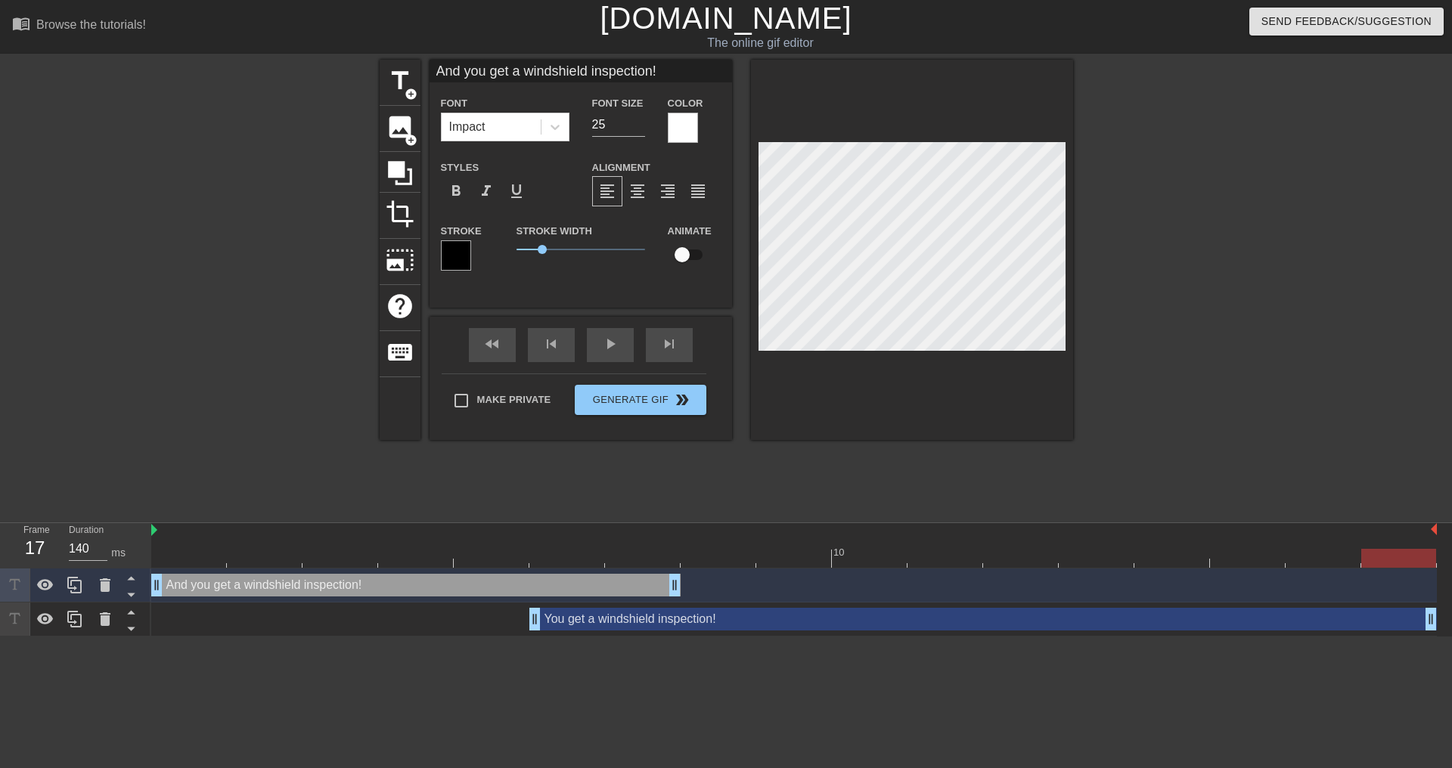
drag, startPoint x: 675, startPoint y: 626, endPoint x: 1451, endPoint y: 606, distance: 776.1
click at [1440, 606] on div "And you get a windshield inspection! drag_handle drag_handle You get a windshie…" at bounding box center [801, 603] width 1301 height 68
drag, startPoint x: 537, startPoint y: 617, endPoint x: 680, endPoint y: 617, distance: 142.9
click at [680, 617] on div "You get a windshield inspection! drag_handle drag_handle" at bounding box center [793, 619] width 1285 height 23
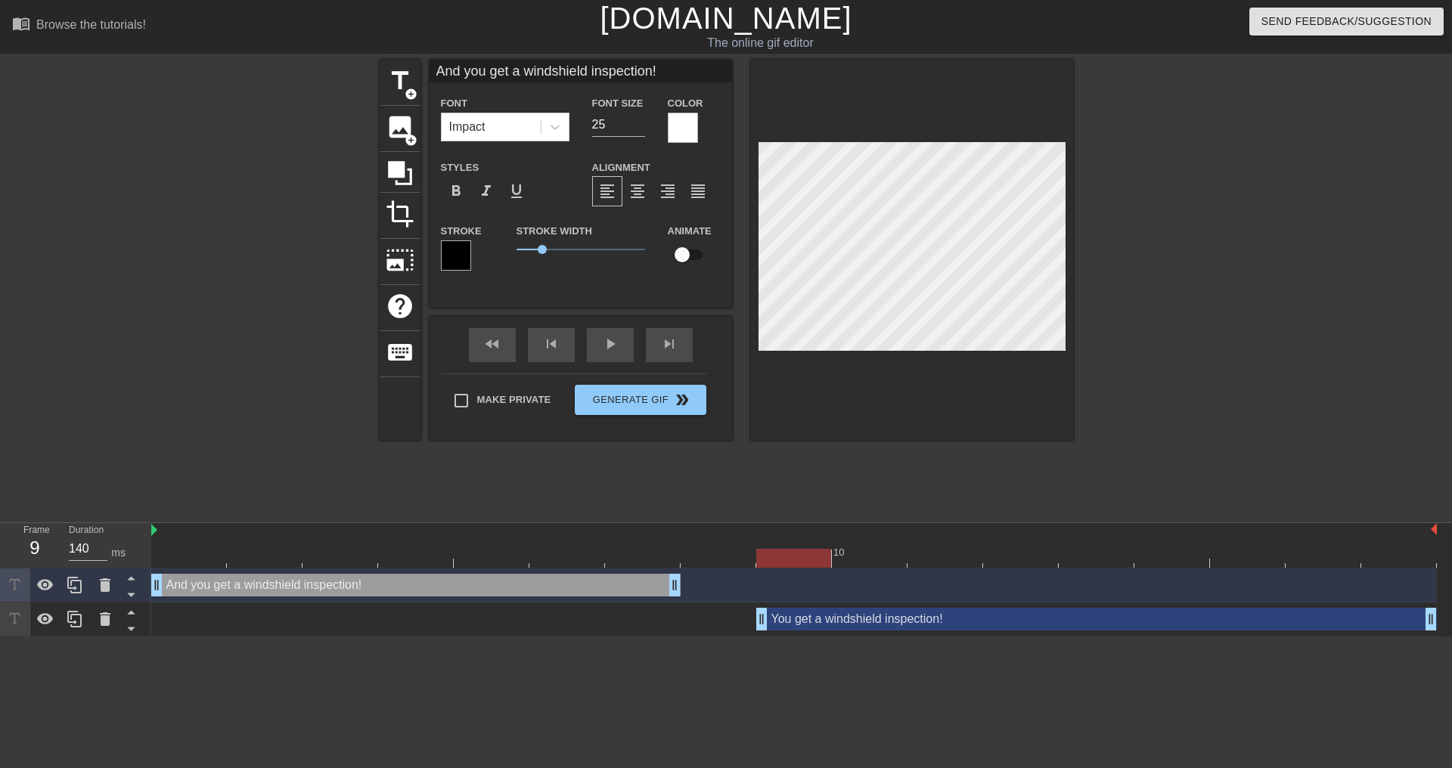
drag, startPoint x: 684, startPoint y: 623, endPoint x: 733, endPoint y: 624, distance: 48.4
click at [733, 624] on div "You get a windshield inspection! drag_handle drag_handle" at bounding box center [793, 619] width 1285 height 23
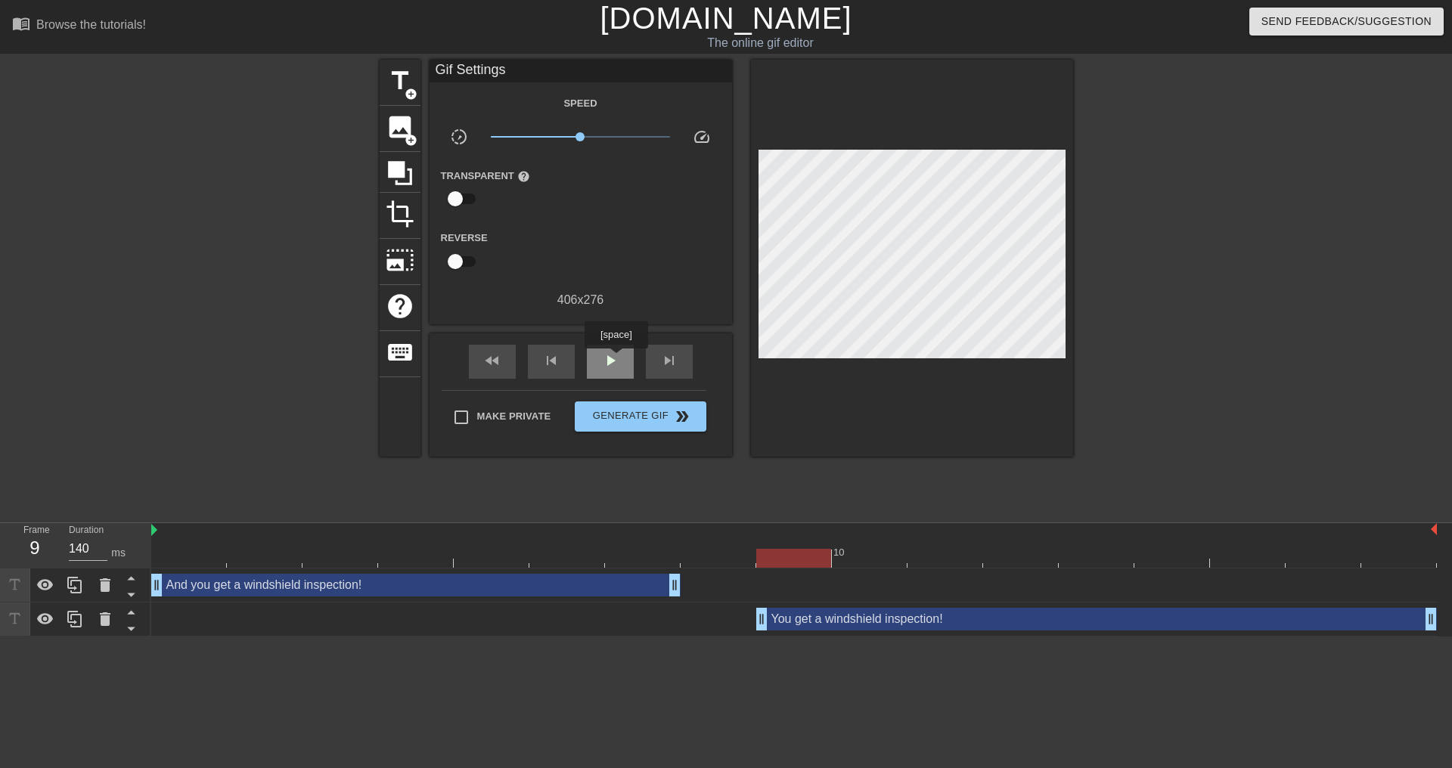
click at [616, 359] on div "play_arrow" at bounding box center [610, 362] width 47 height 34
click at [609, 361] on span "pause" at bounding box center [610, 361] width 18 height 18
click at [816, 626] on div "You get a windshield inspection! drag_handle drag_handle" at bounding box center [1096, 619] width 681 height 23
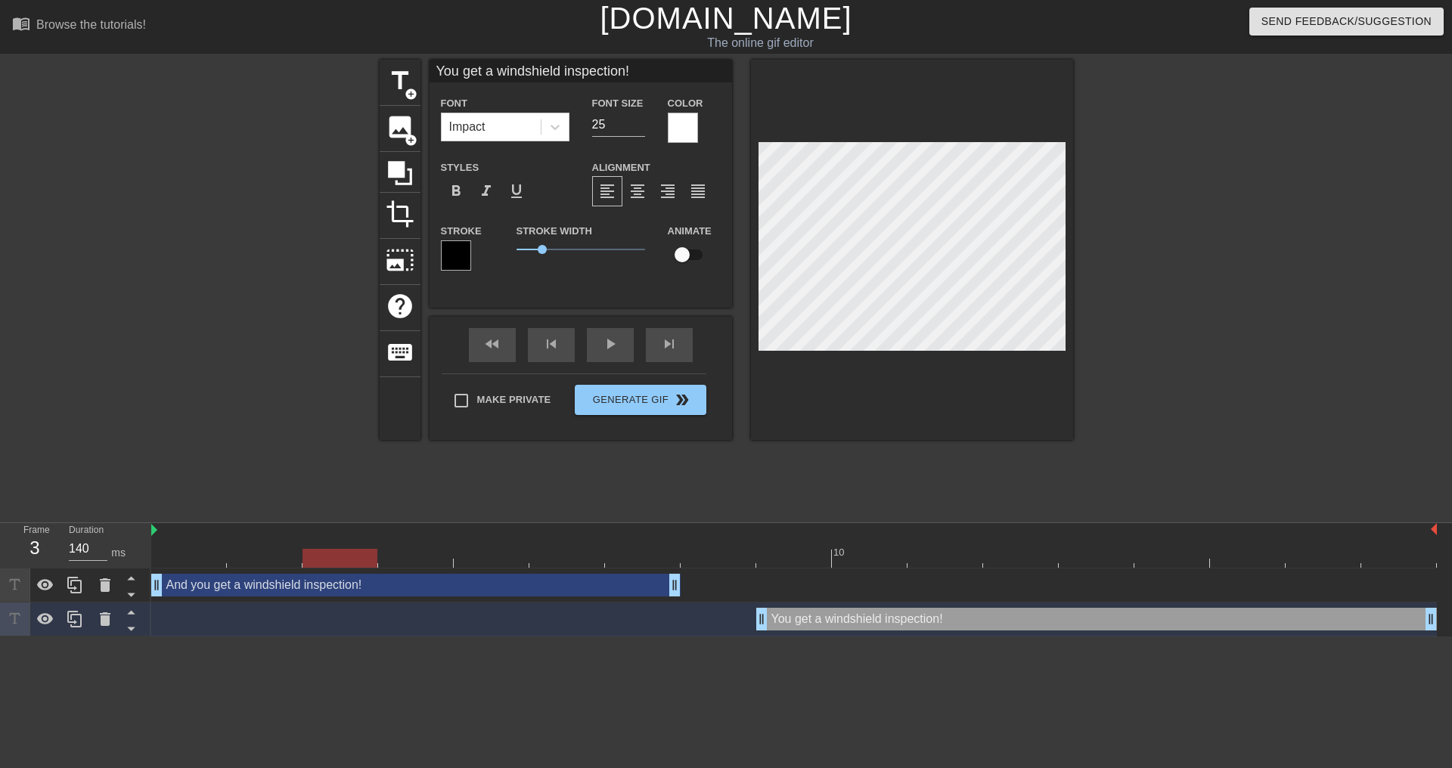
type input "And you get a windshield inspection!"
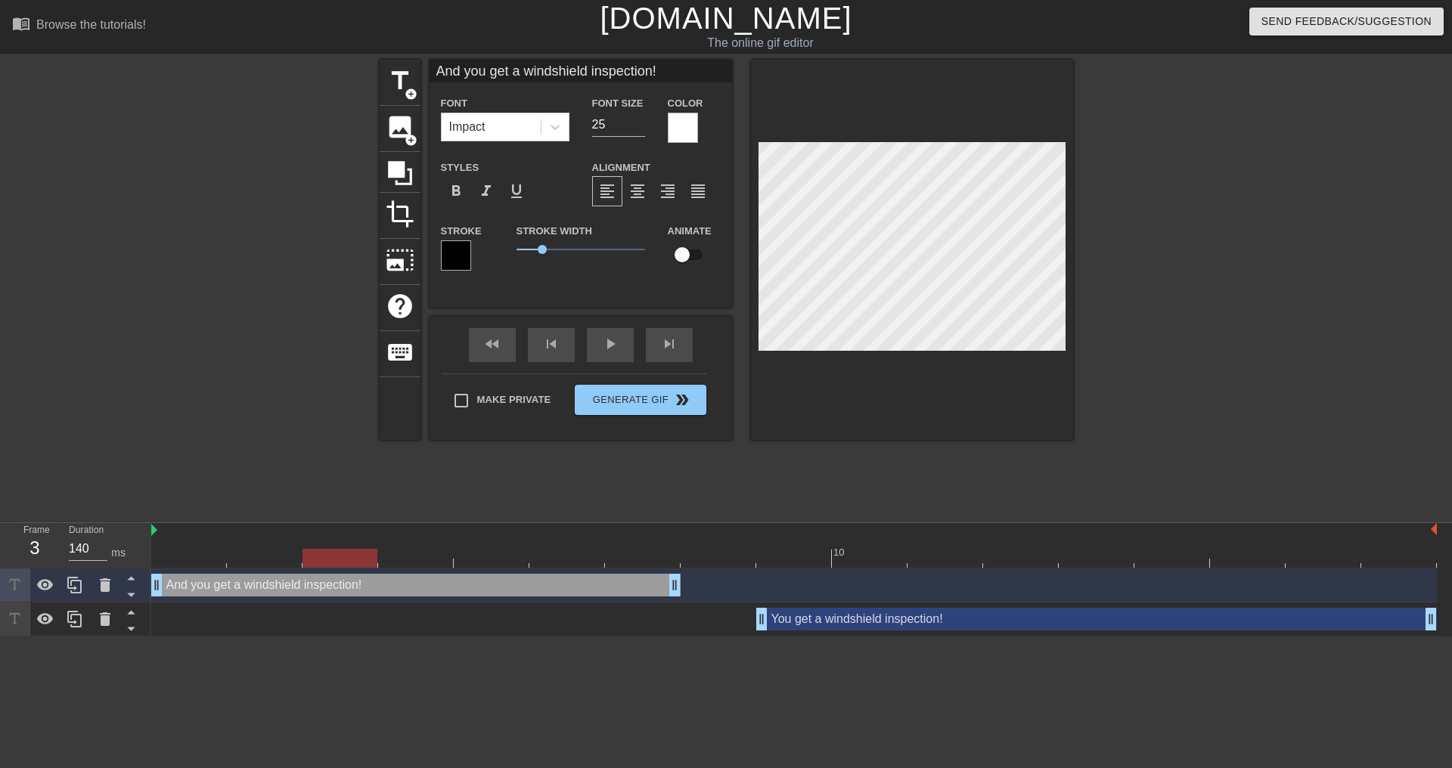
drag, startPoint x: 690, startPoint y: 652, endPoint x: 664, endPoint y: 566, distance: 90.2
click at [690, 637] on html "menu_book Browse the tutorials! [DOMAIN_NAME] The online gif editor Send Feedba…" at bounding box center [726, 318] width 1452 height 637
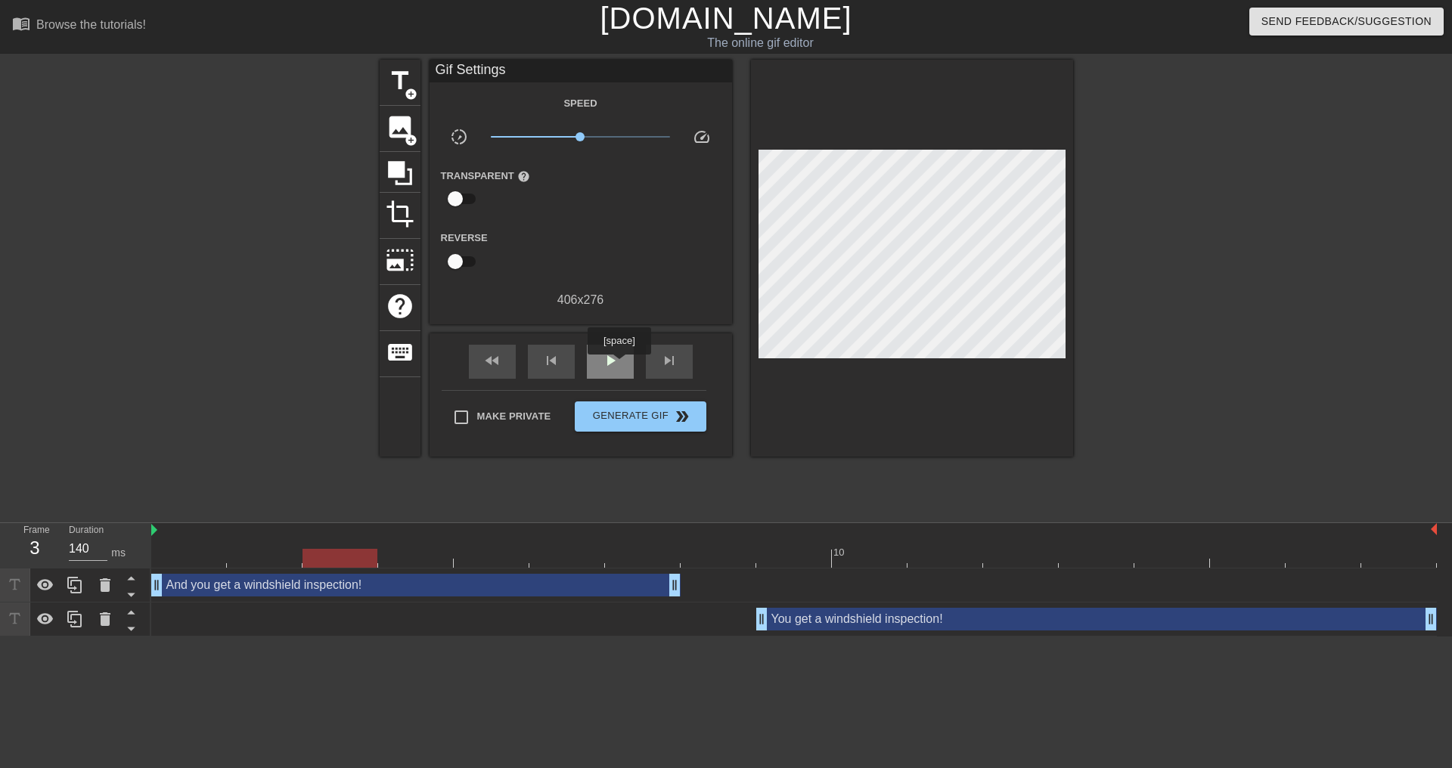
click at [619, 365] on span "play_arrow" at bounding box center [610, 361] width 18 height 18
click at [620, 366] on div "pause" at bounding box center [610, 362] width 47 height 34
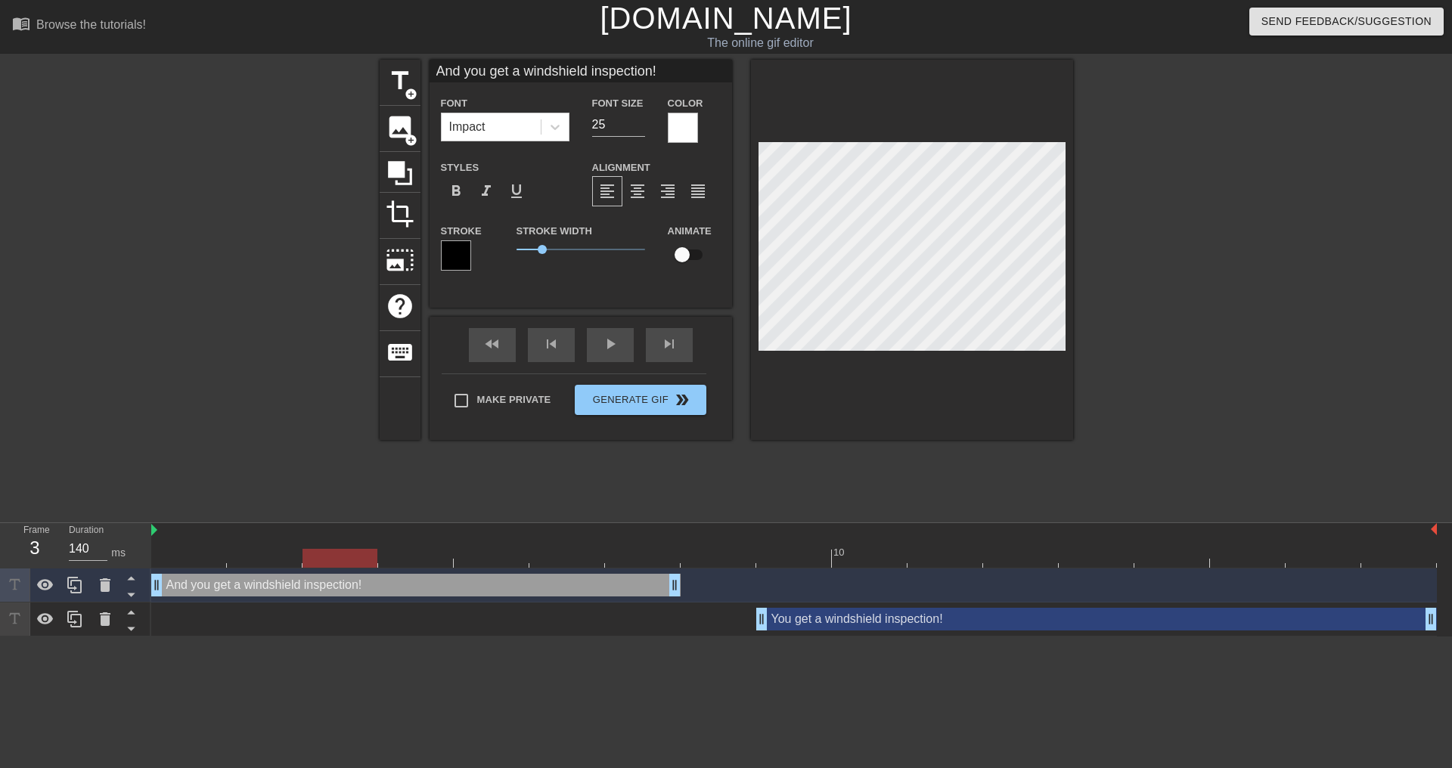
click at [810, 619] on div "You get a windshield inspection! drag_handle drag_handle" at bounding box center [1096, 619] width 681 height 23
type input "You get a windshield inspection!"
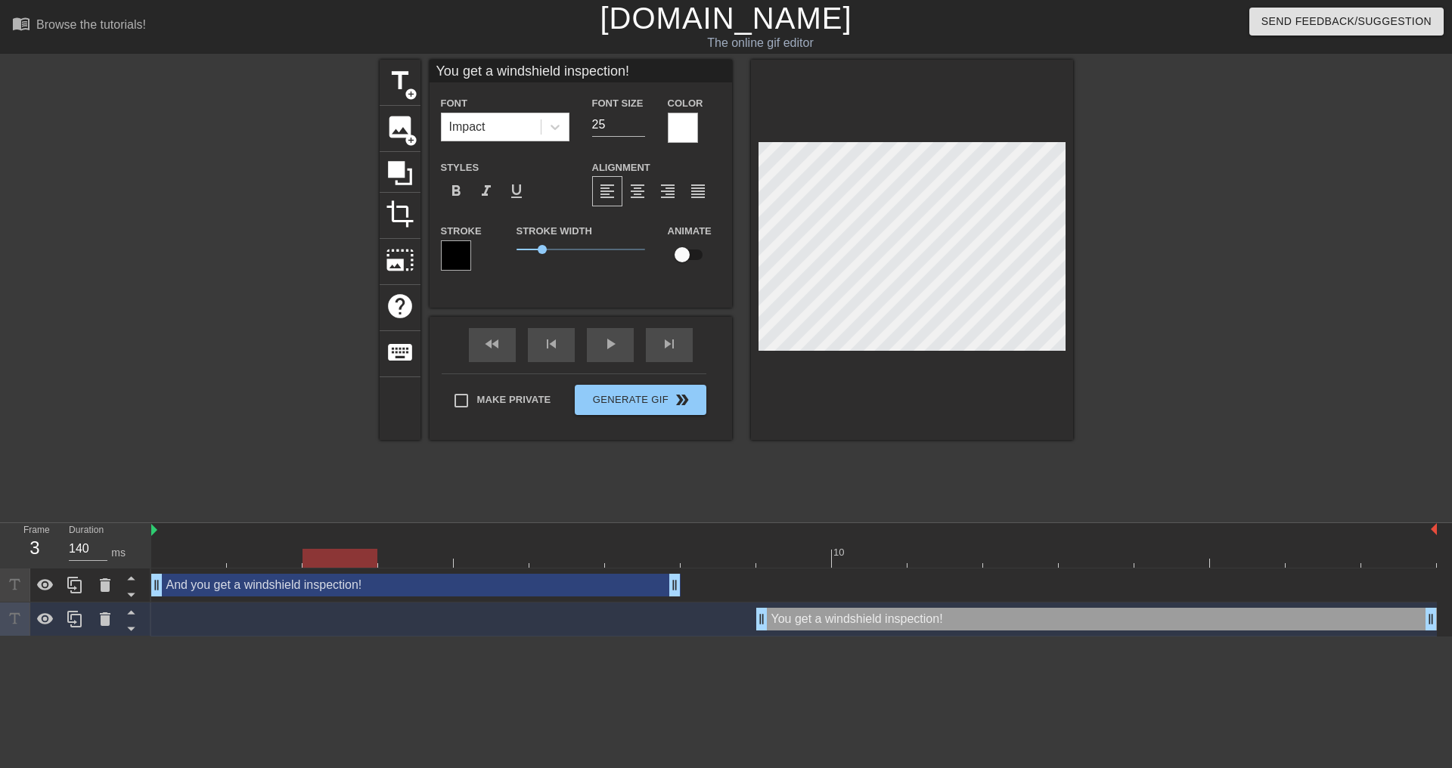
click at [820, 556] on div at bounding box center [793, 558] width 1285 height 19
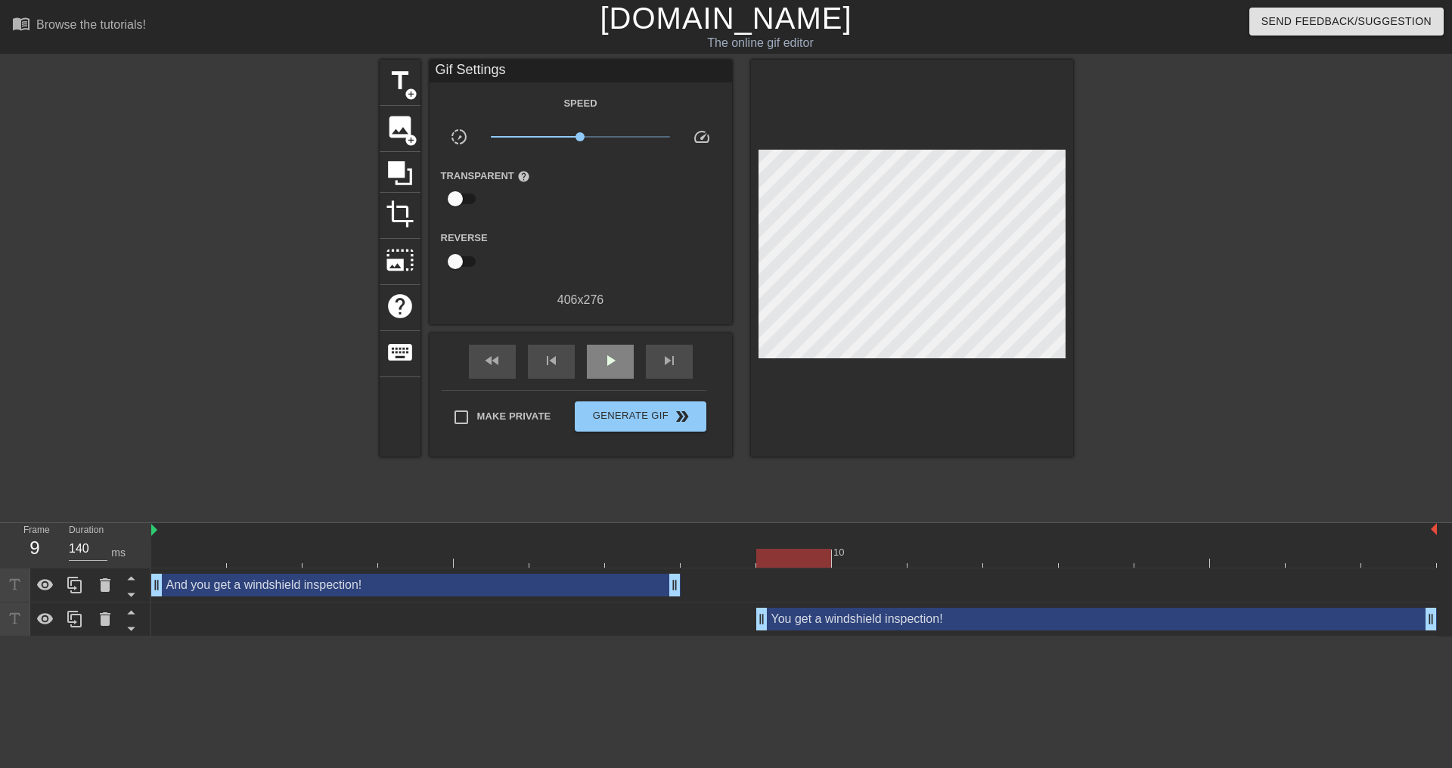
click at [603, 333] on div "fast_rewind skip_previous play_arrow skip_next" at bounding box center [580, 361] width 247 height 57
click at [612, 360] on span "play_arrow" at bounding box center [610, 361] width 18 height 18
drag, startPoint x: 13, startPoint y: 580, endPoint x: 15, endPoint y: 635, distance: 55.2
click at [13, 637] on html "menu_book Browse the tutorials! [DOMAIN_NAME] The online gif editor Send Feedba…" at bounding box center [726, 318] width 1452 height 637
click at [132, 600] on icon at bounding box center [131, 594] width 19 height 19
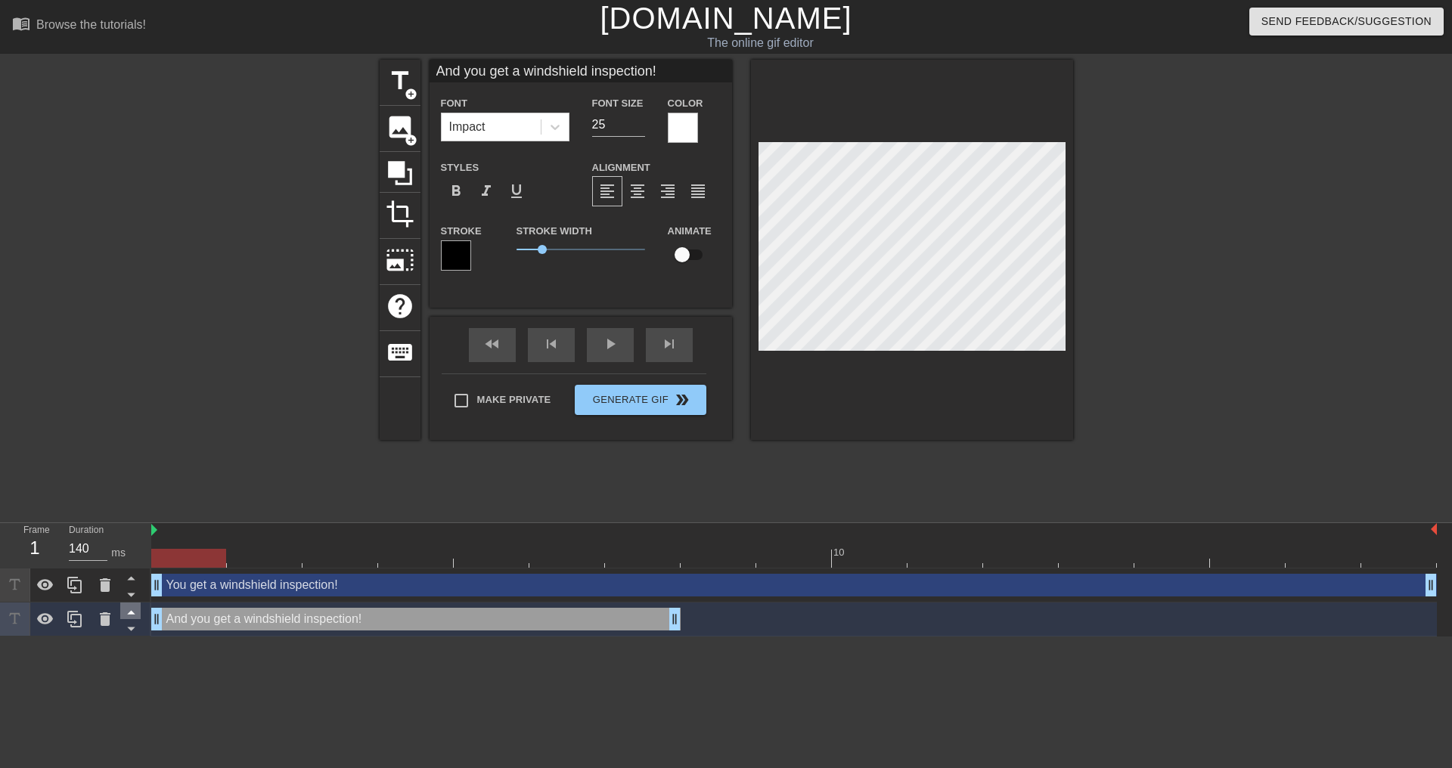
drag, startPoint x: 764, startPoint y: 589, endPoint x: 129, endPoint y: 604, distance: 635.4
click at [129, 604] on div "Frame 1 Duration 140 ms 10 You get a windshield inspection! drag_handle drag_ha…" at bounding box center [726, 579] width 1452 height 113
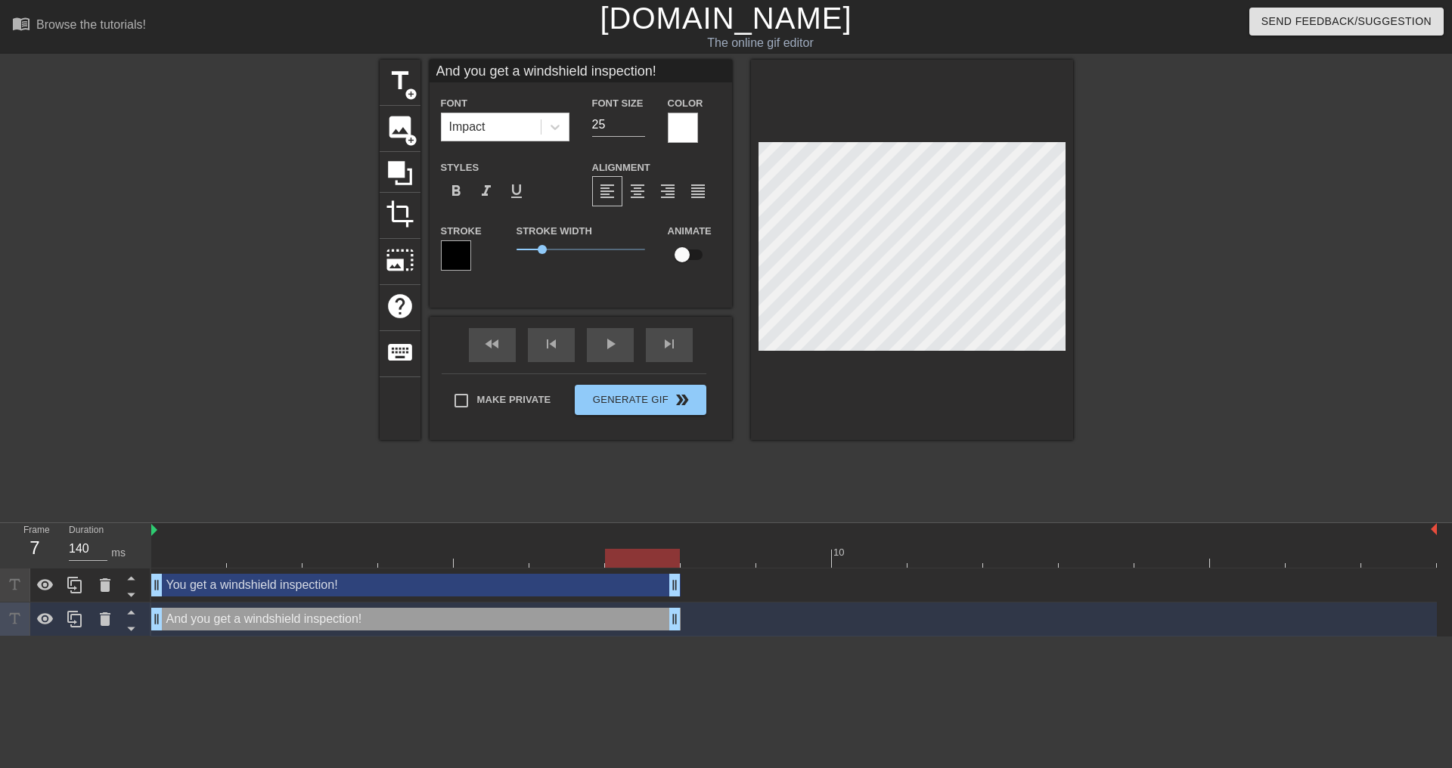
drag, startPoint x: 1431, startPoint y: 587, endPoint x: 687, endPoint y: 593, distance: 744.1
click at [687, 593] on div "You get a windshield inspection! drag_handle drag_handle" at bounding box center [793, 585] width 1285 height 23
drag, startPoint x: 150, startPoint y: 621, endPoint x: 243, endPoint y: 621, distance: 93.0
click at [243, 621] on div "Frame 7 Duration 140 ms 10 You get a windshield inspection! drag_handle drag_ha…" at bounding box center [726, 579] width 1452 height 113
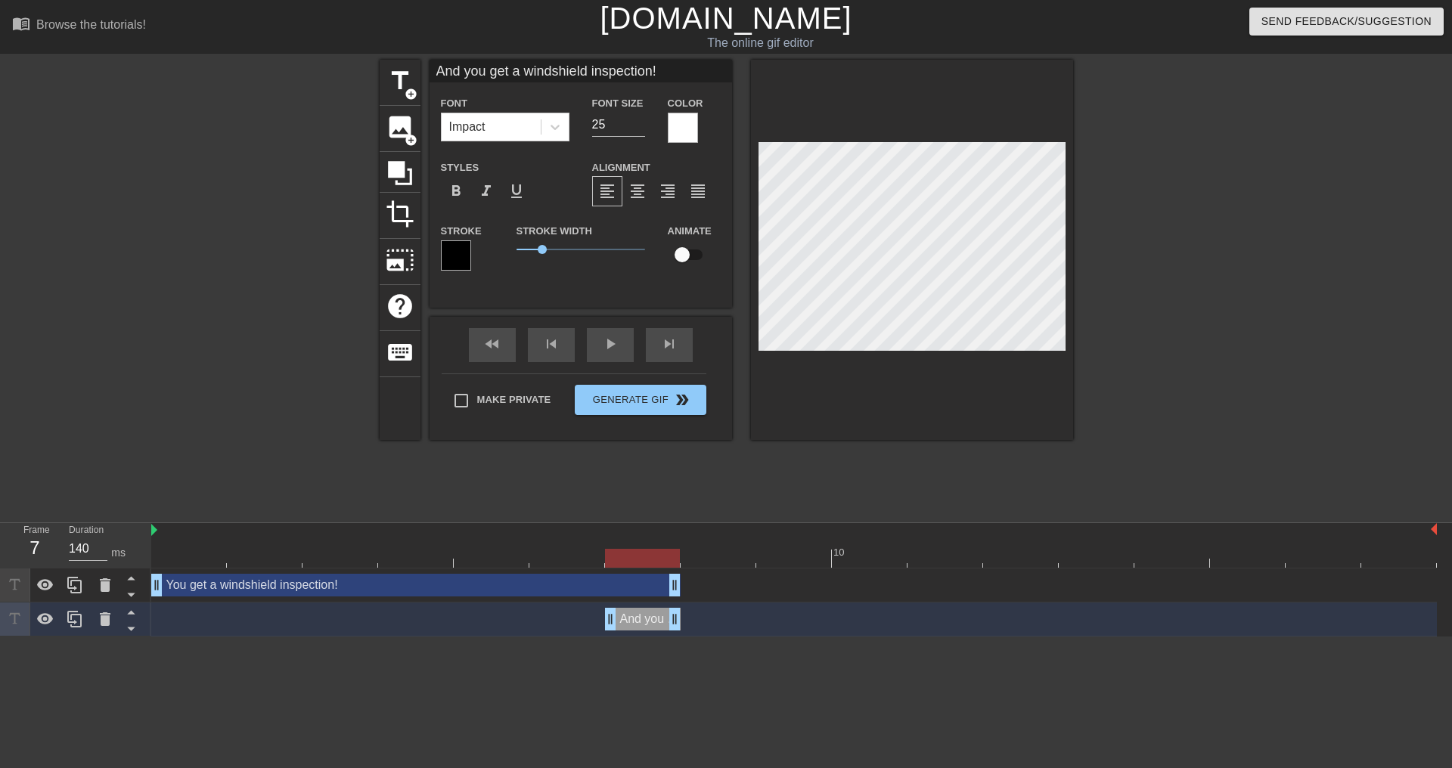
drag, startPoint x: 159, startPoint y: 623, endPoint x: 668, endPoint y: 615, distance: 509.0
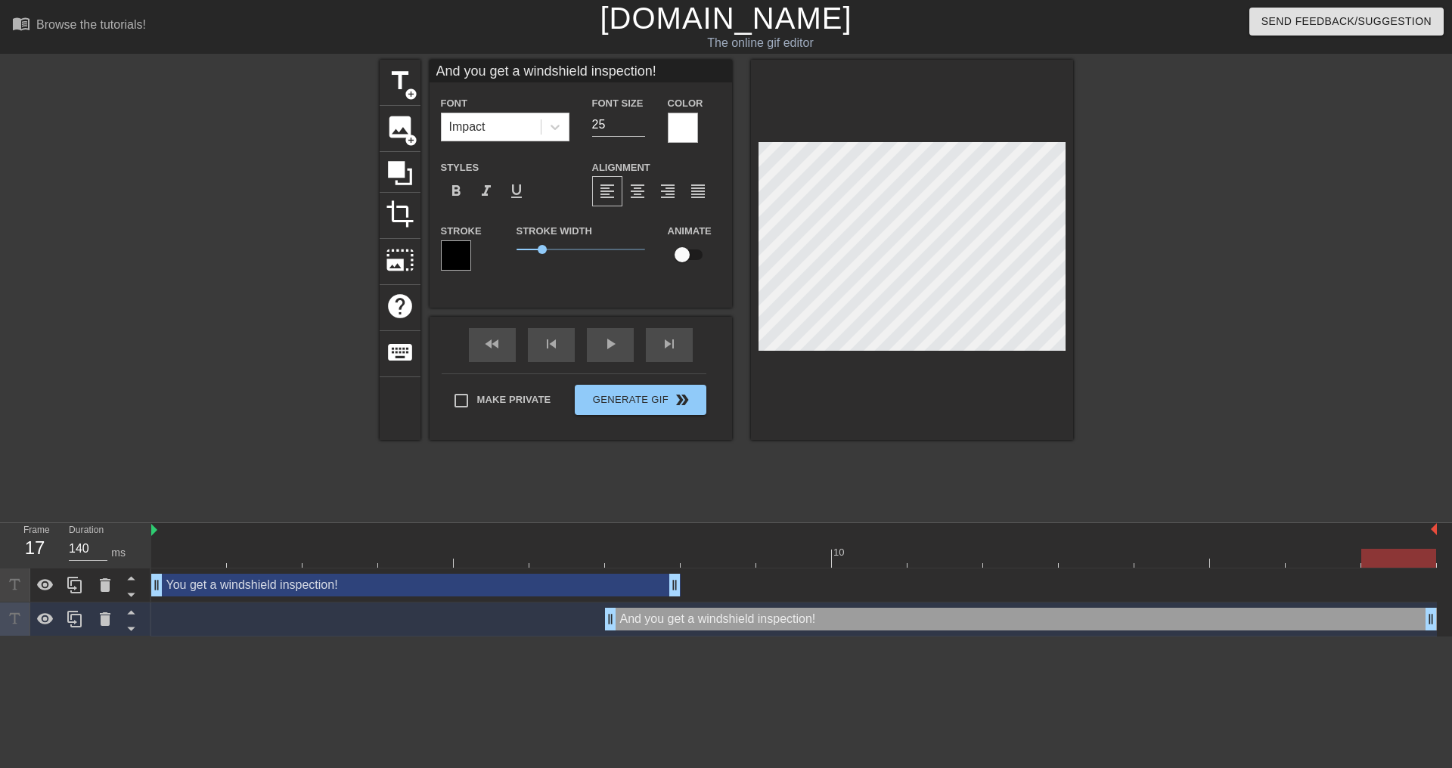
drag, startPoint x: 677, startPoint y: 619, endPoint x: 1103, endPoint y: 600, distance: 426.9
click at [1440, 616] on div "You get a windshield inspection! drag_handle drag_handle And you get a windshie…" at bounding box center [801, 603] width 1301 height 68
drag, startPoint x: 609, startPoint y: 621, endPoint x: 755, endPoint y: 612, distance: 146.2
click at [755, 612] on div "And you get a windshield inspection! drag_handle drag_handle" at bounding box center [793, 619] width 1285 height 23
click at [606, 350] on span "play_arrow" at bounding box center [610, 344] width 18 height 18
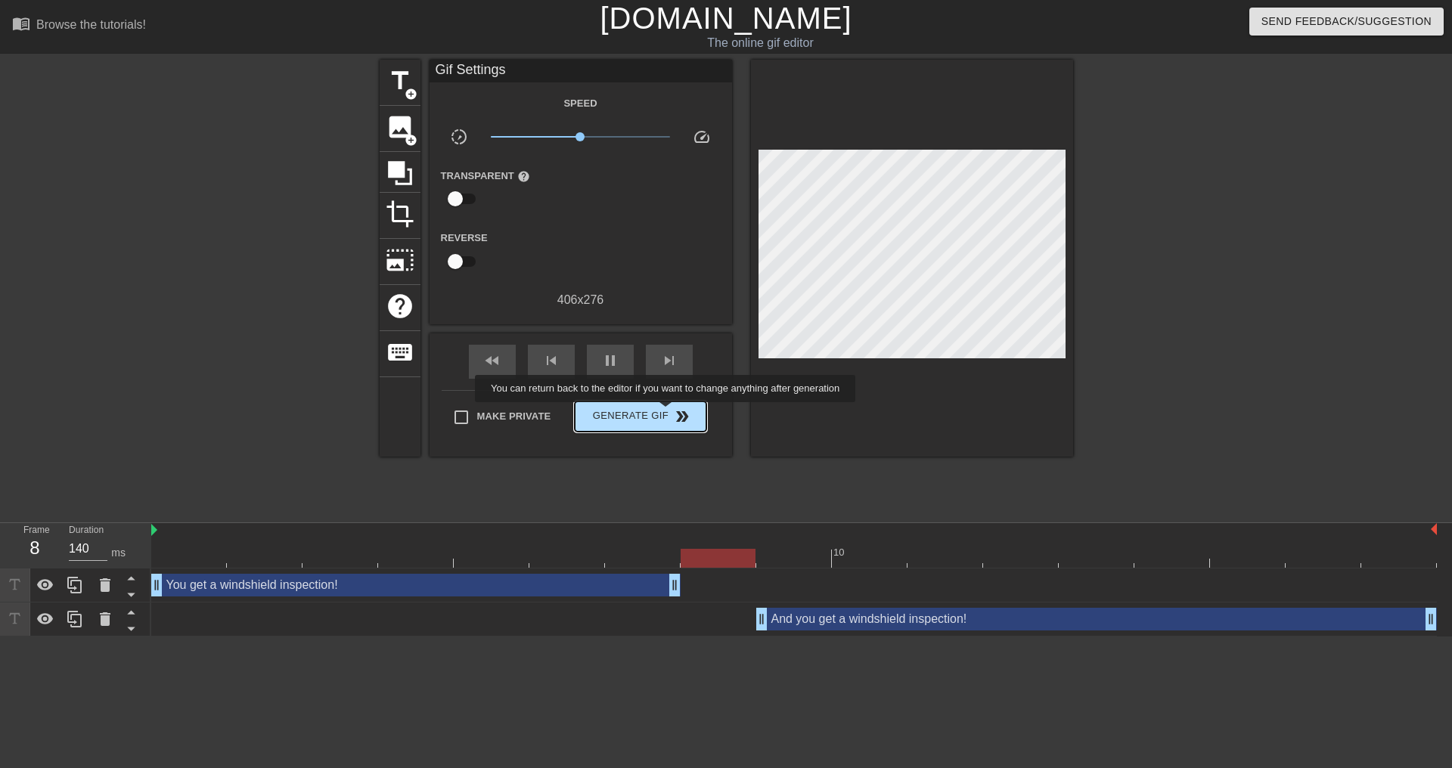
click at [667, 413] on span "Generate Gif double_arrow" at bounding box center [640, 417] width 119 height 18
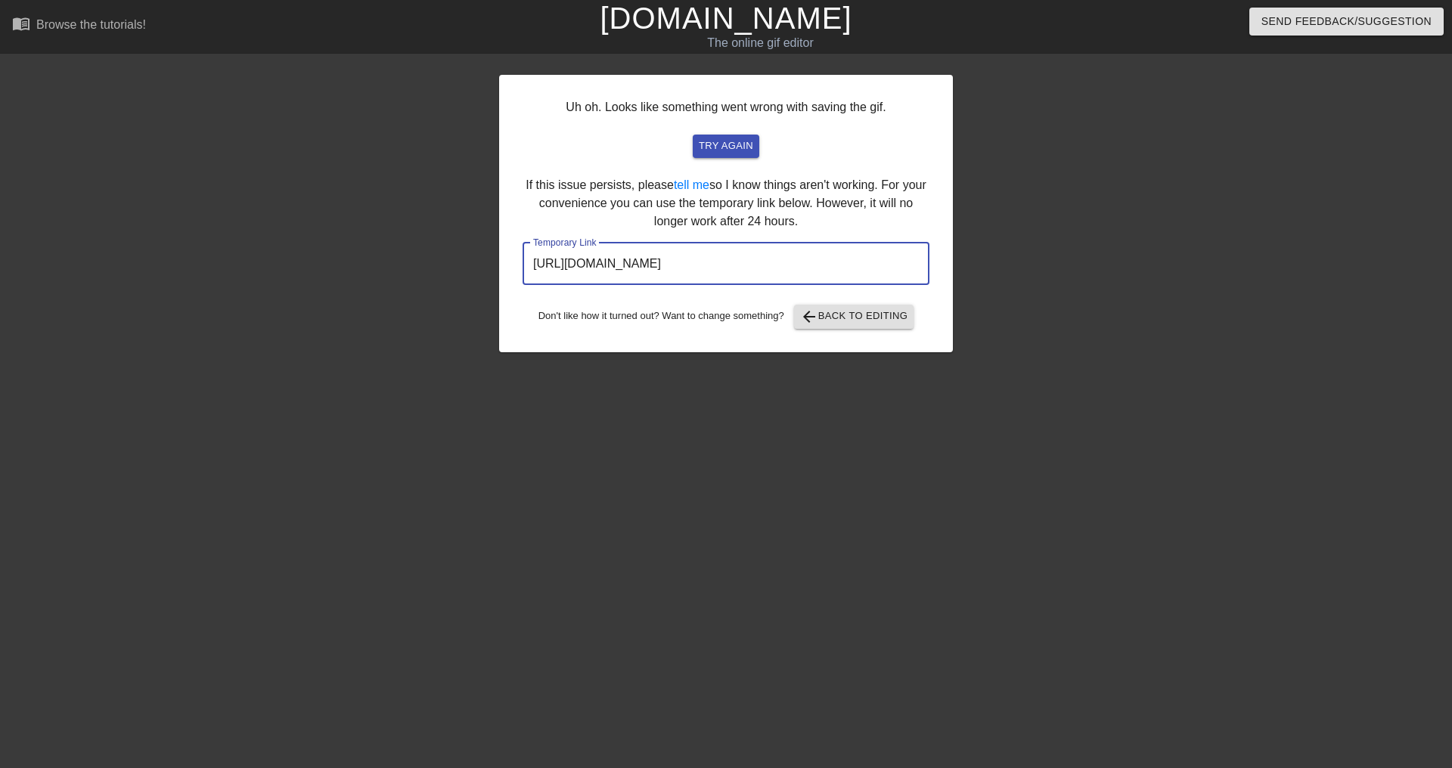
click at [759, 259] on input "[URL][DOMAIN_NAME]" at bounding box center [726, 264] width 407 height 42
